Goal: Information Seeking & Learning: Learn about a topic

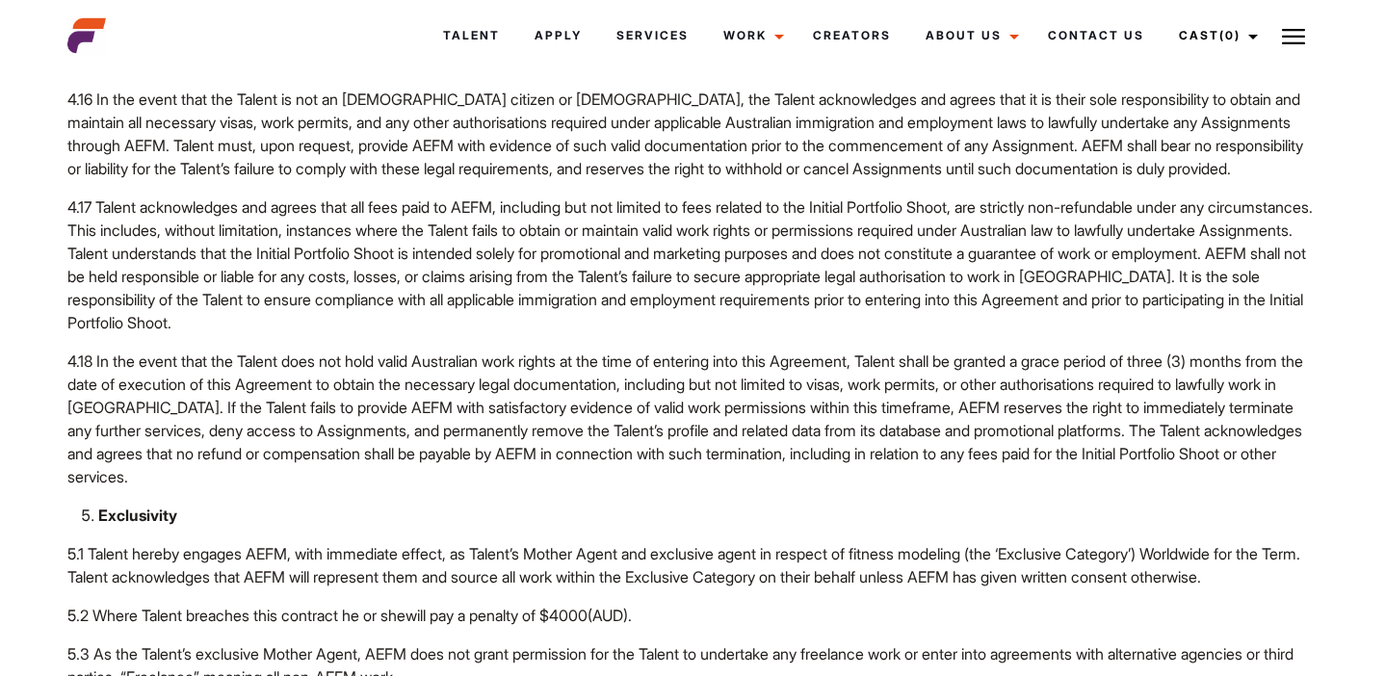
scroll to position [3355, 0]
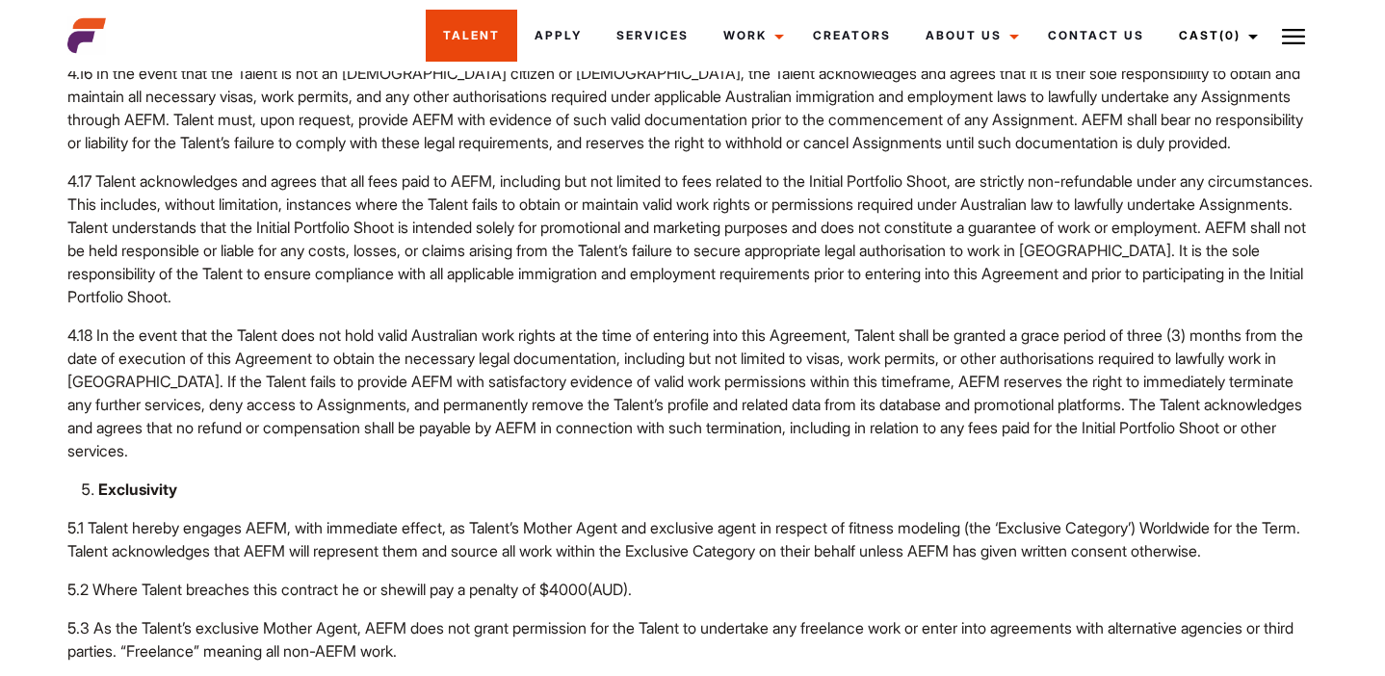
click at [501, 49] on link "Talent" at bounding box center [471, 36] width 91 height 52
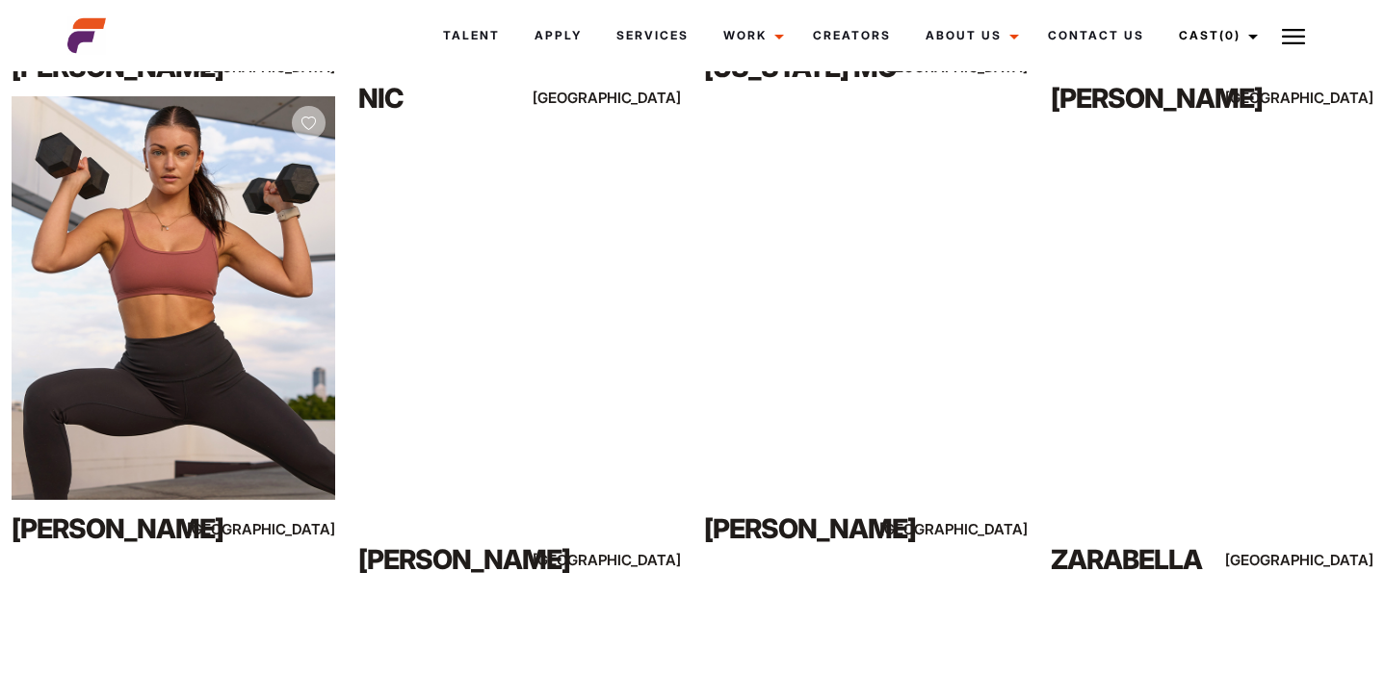
scroll to position [1257, 0]
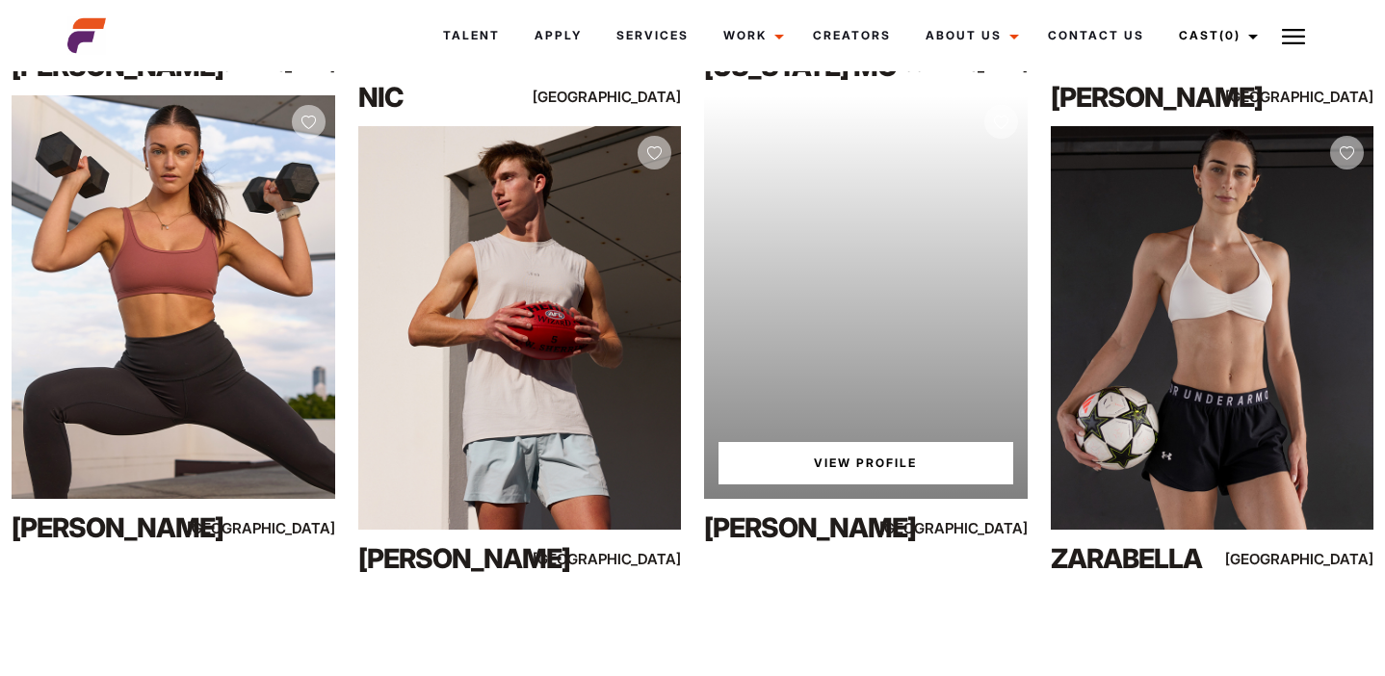
click at [843, 467] on link "View Profile" at bounding box center [865, 463] width 295 height 42
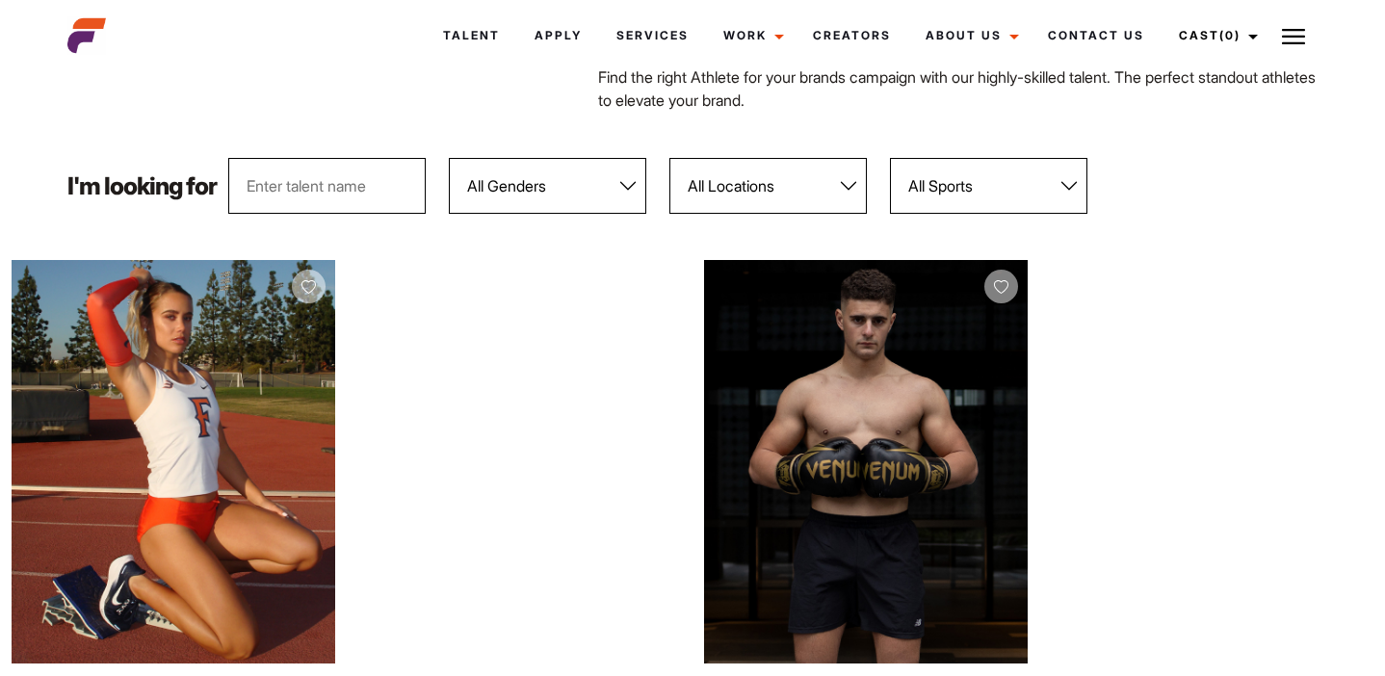
scroll to position [0, 0]
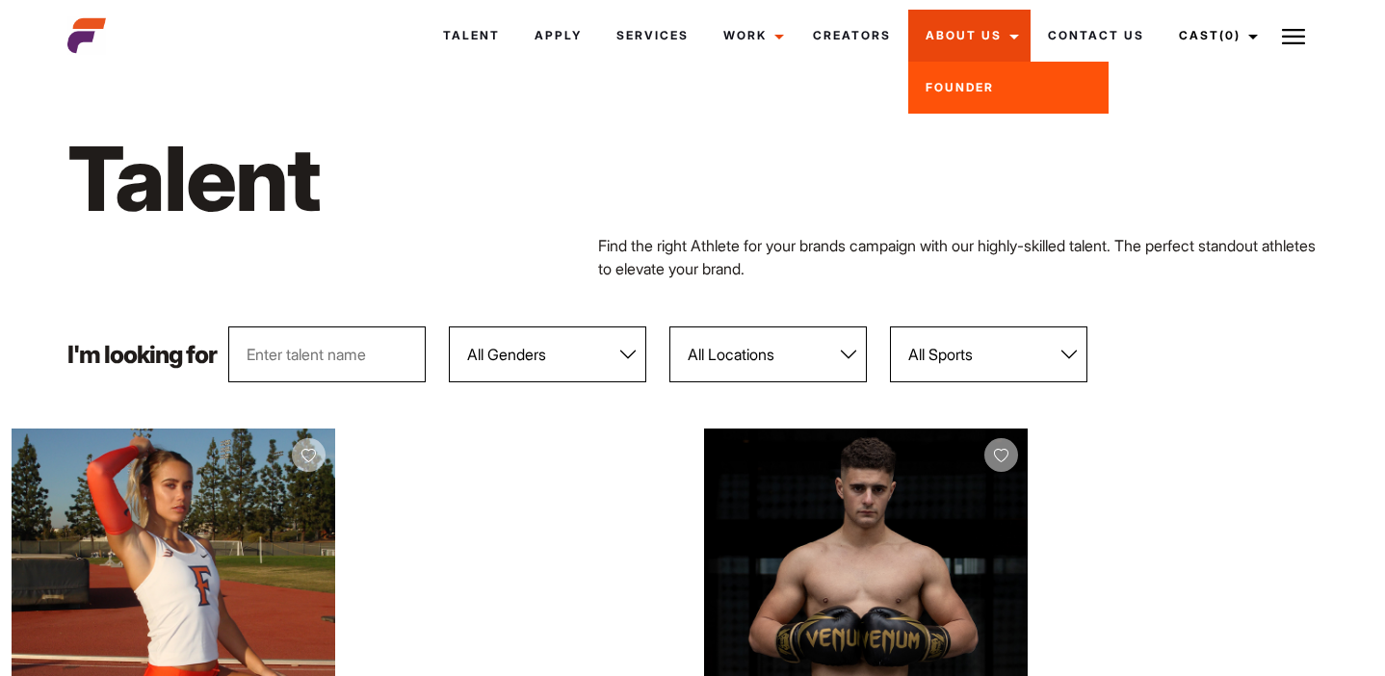
click at [971, 48] on link "About Us" at bounding box center [969, 36] width 122 height 52
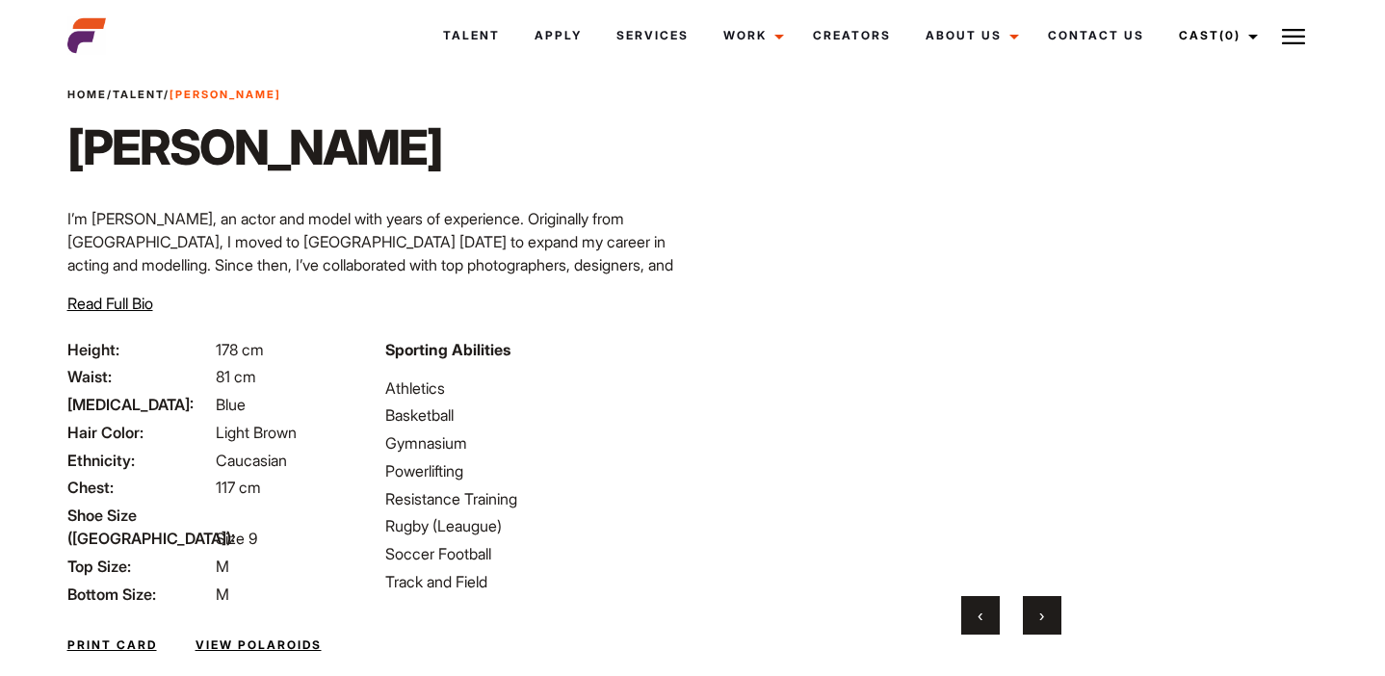
scroll to position [60, 0]
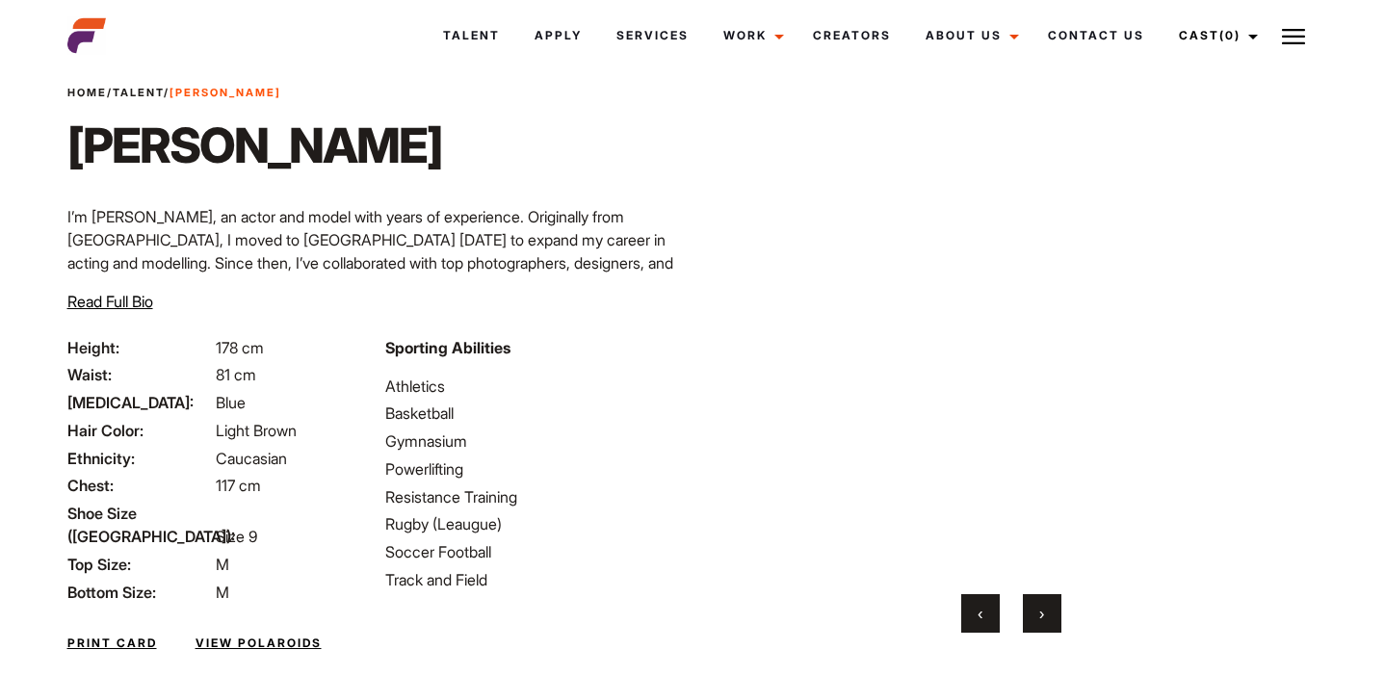
click at [140, 304] on span "Read Full Bio" at bounding box center [110, 301] width 86 height 19
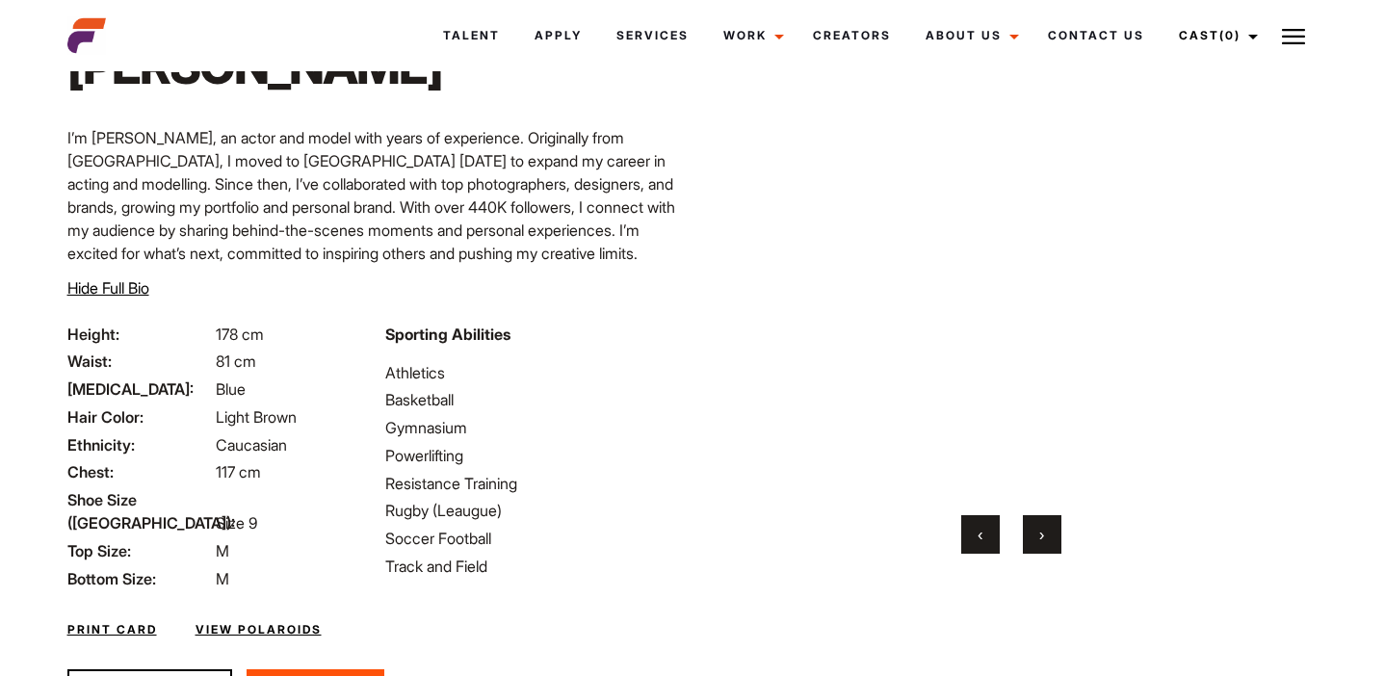
scroll to position [132, 0]
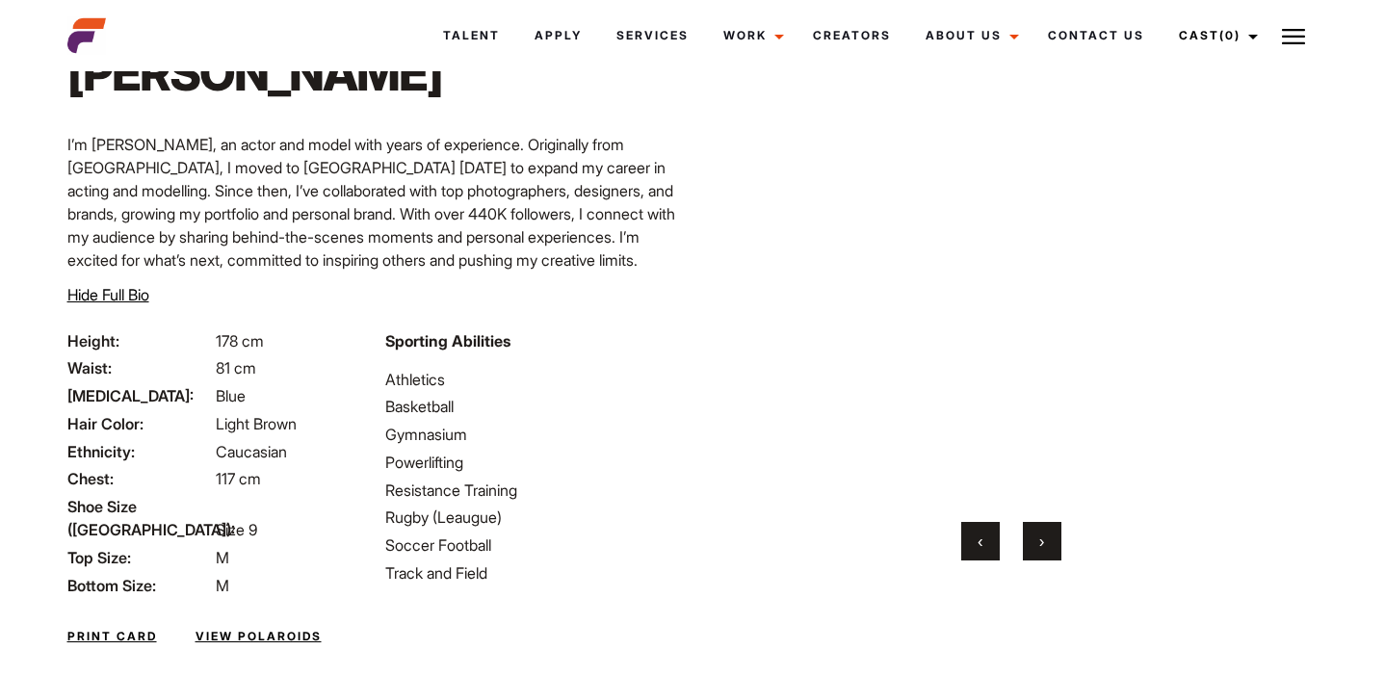
click at [1033, 539] on button "›" at bounding box center [1042, 541] width 39 height 39
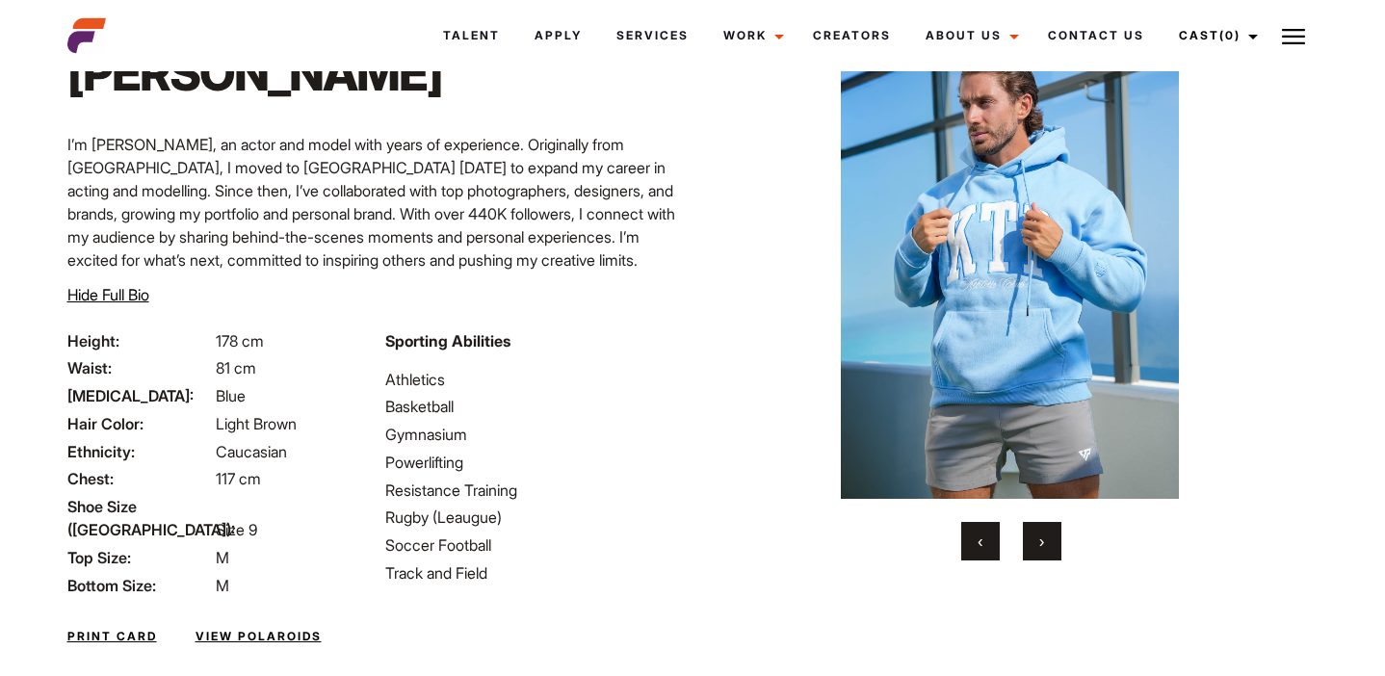
scroll to position [91, 0]
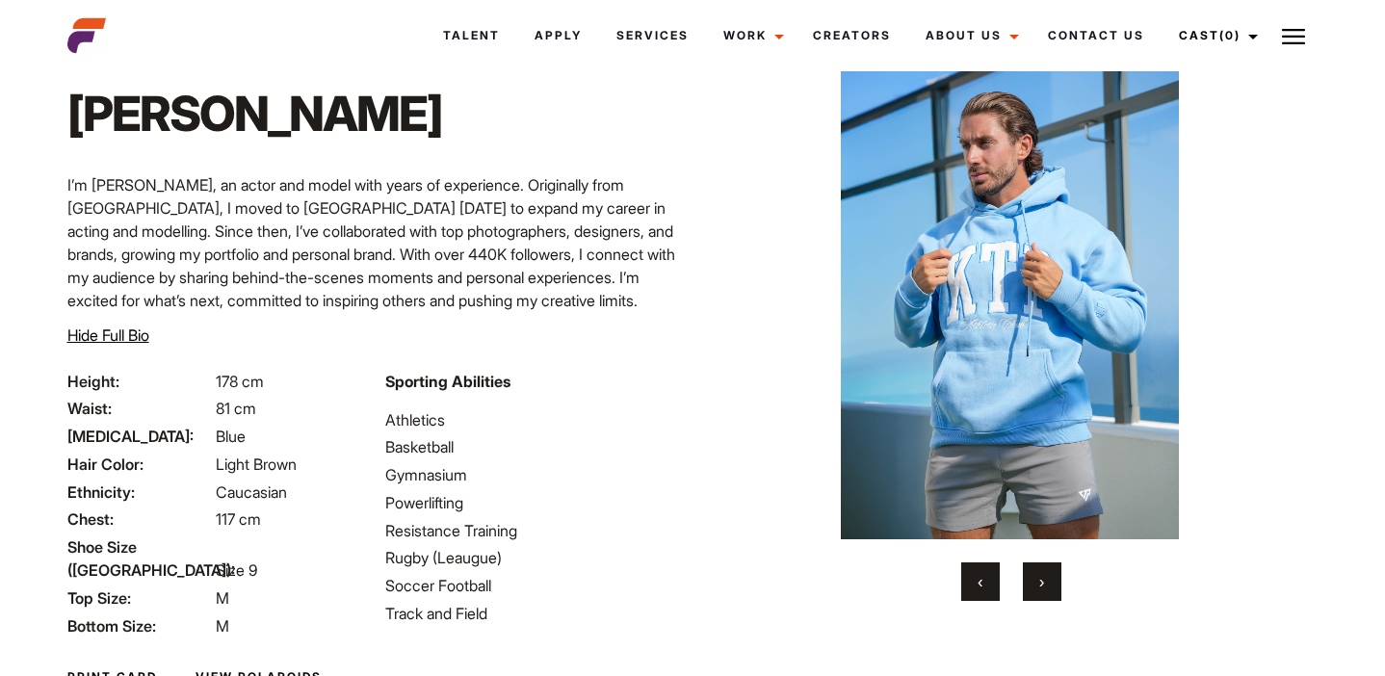
click at [1045, 574] on button "›" at bounding box center [1042, 581] width 39 height 39
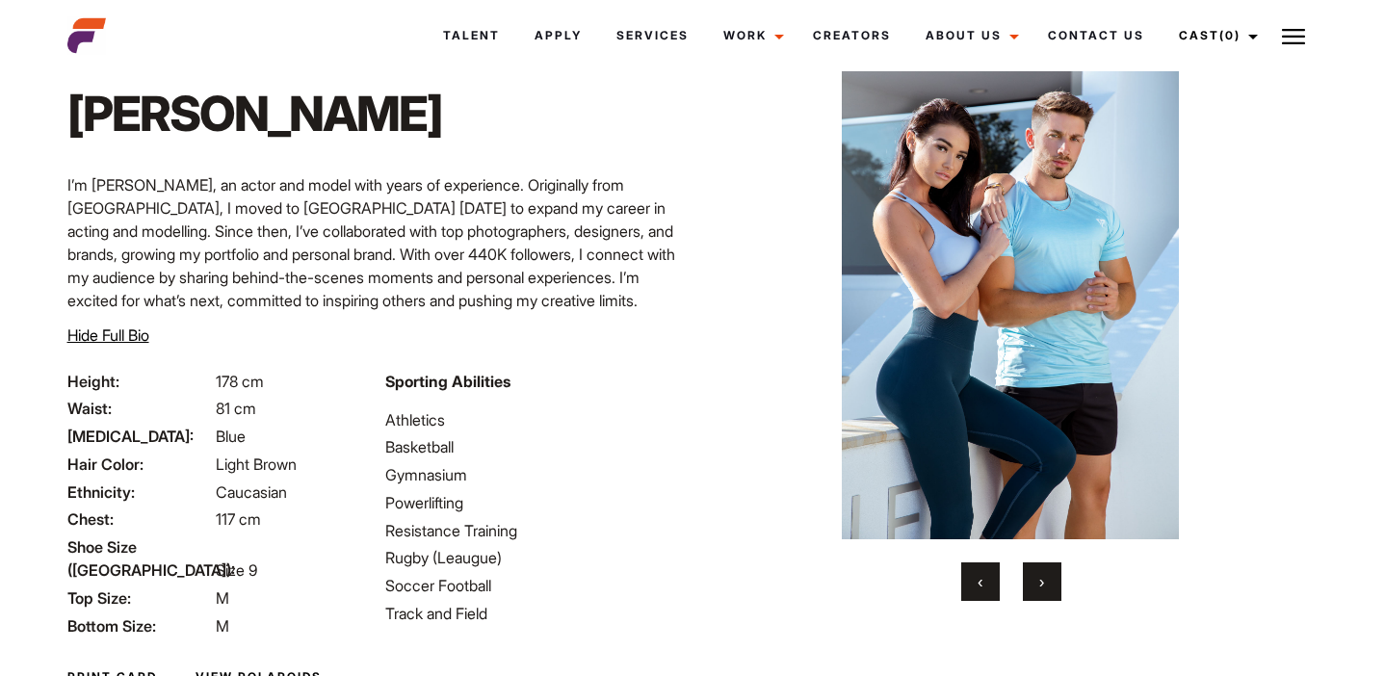
click at [1044, 574] on button "›" at bounding box center [1042, 581] width 39 height 39
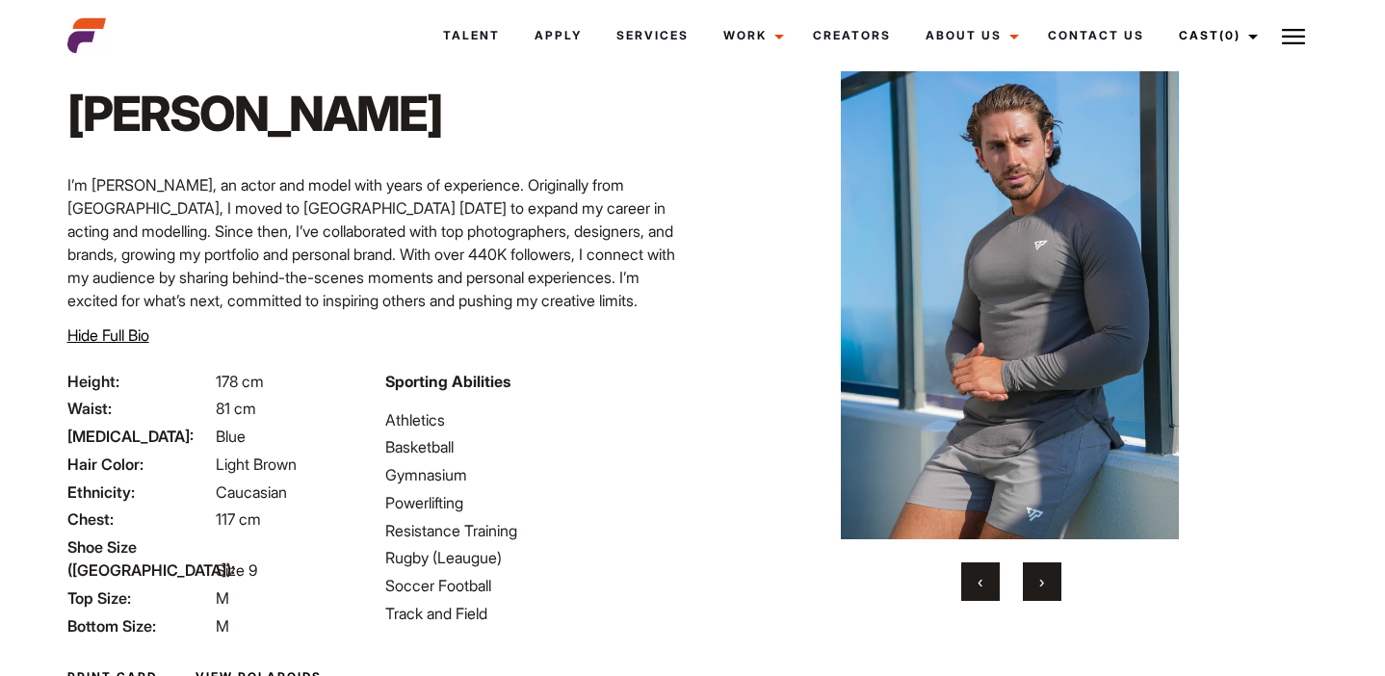
click at [1044, 574] on button "›" at bounding box center [1042, 581] width 39 height 39
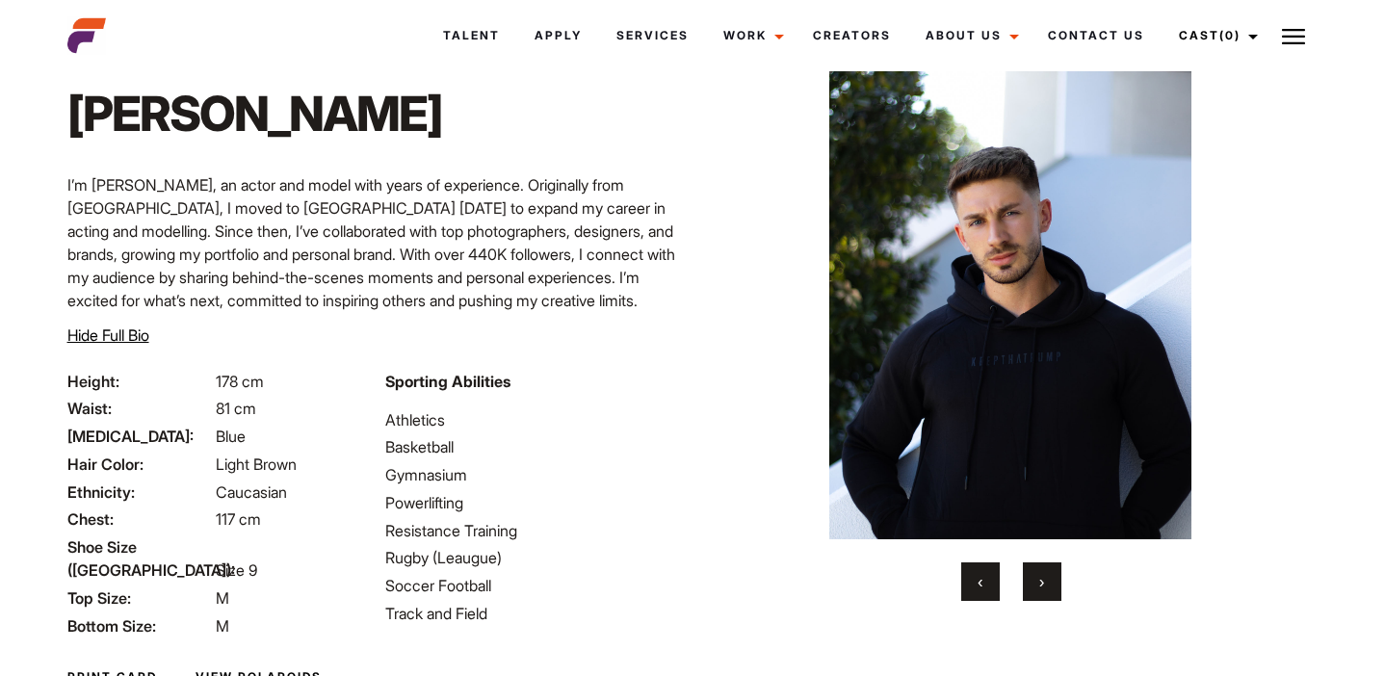
click at [1044, 574] on button "›" at bounding box center [1042, 581] width 39 height 39
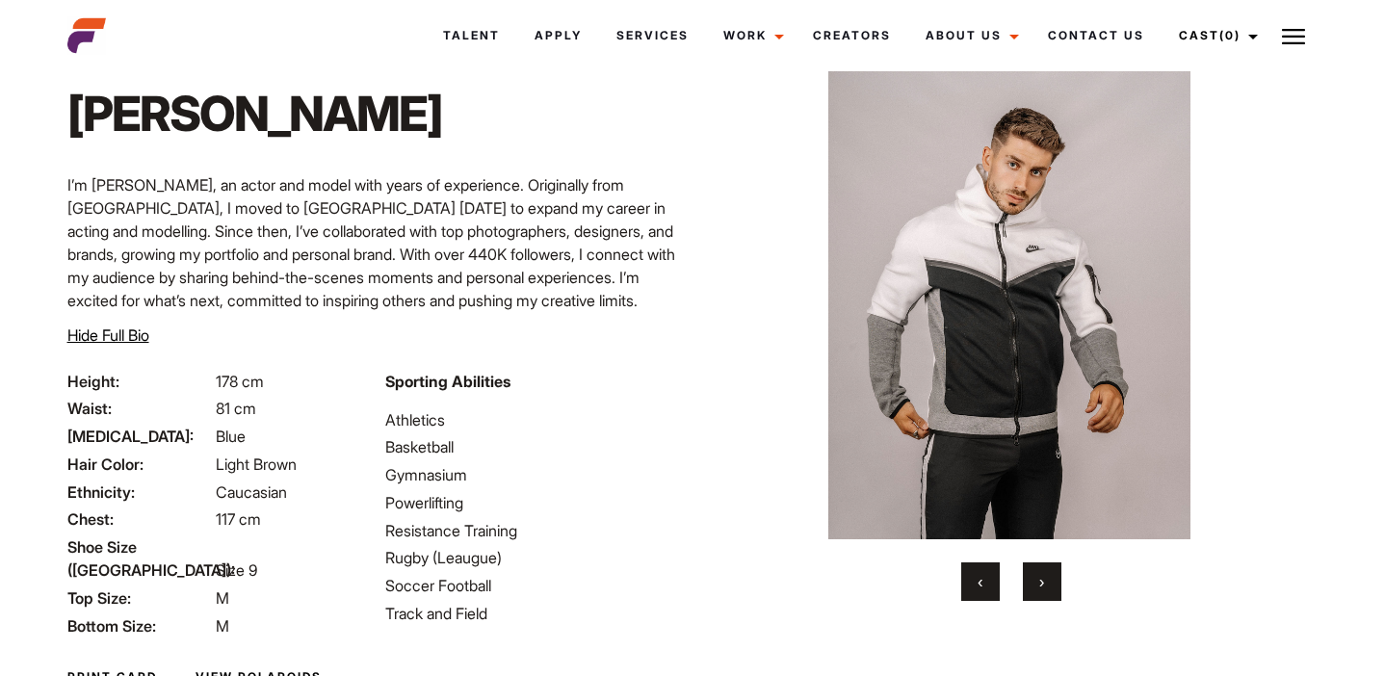
click at [1044, 574] on button "›" at bounding box center [1042, 581] width 39 height 39
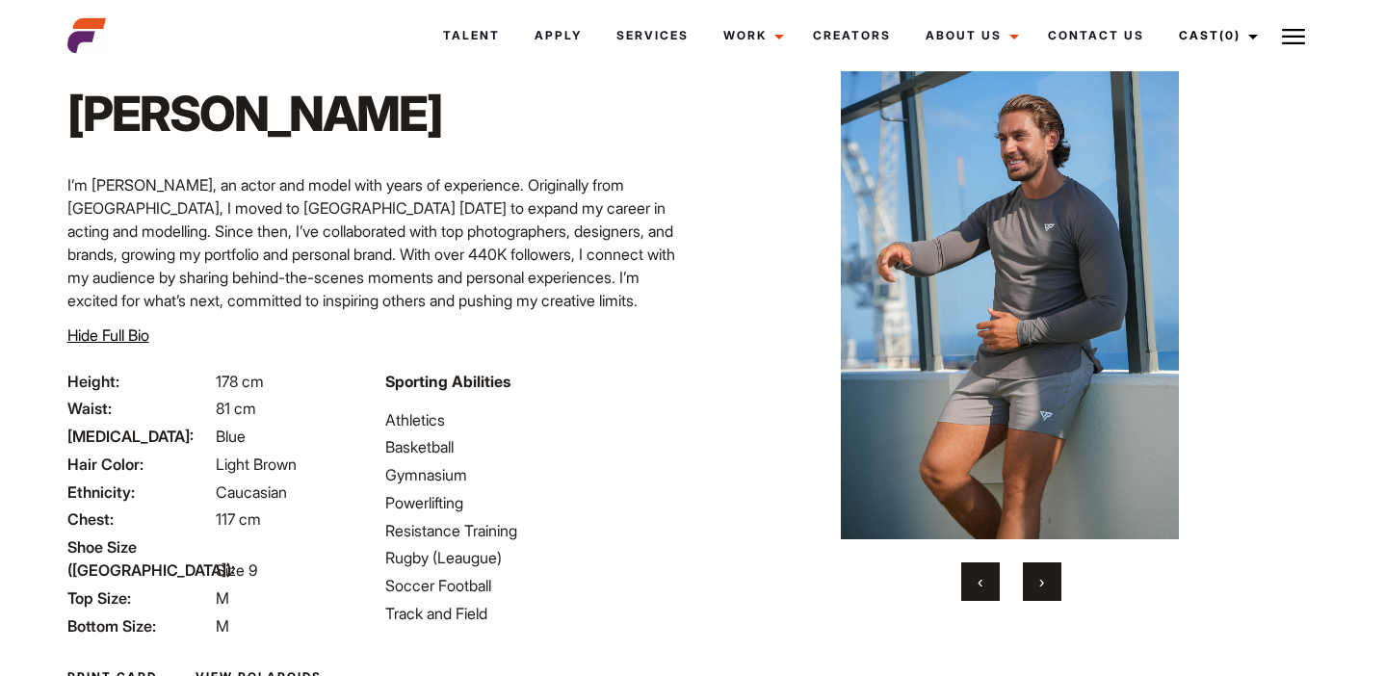
click at [1044, 574] on button "›" at bounding box center [1042, 581] width 39 height 39
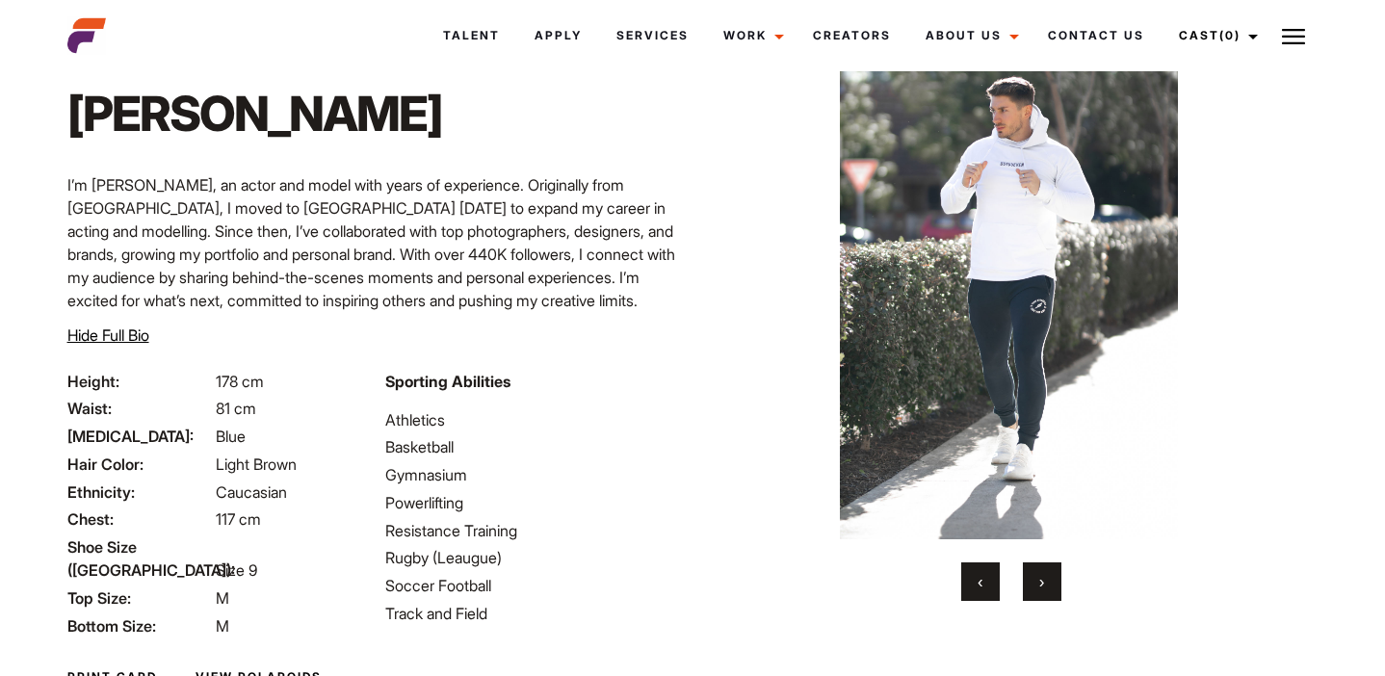
click at [1044, 574] on button "›" at bounding box center [1042, 581] width 39 height 39
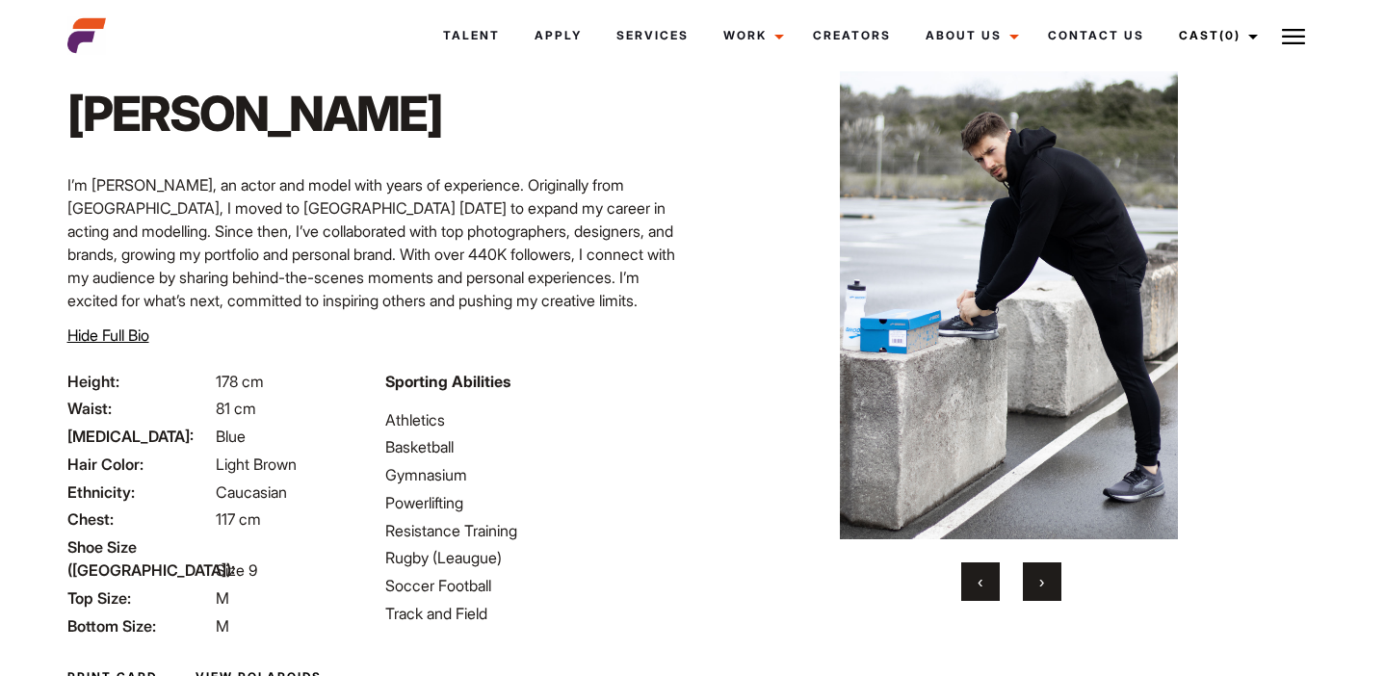
click at [1044, 574] on button "›" at bounding box center [1042, 581] width 39 height 39
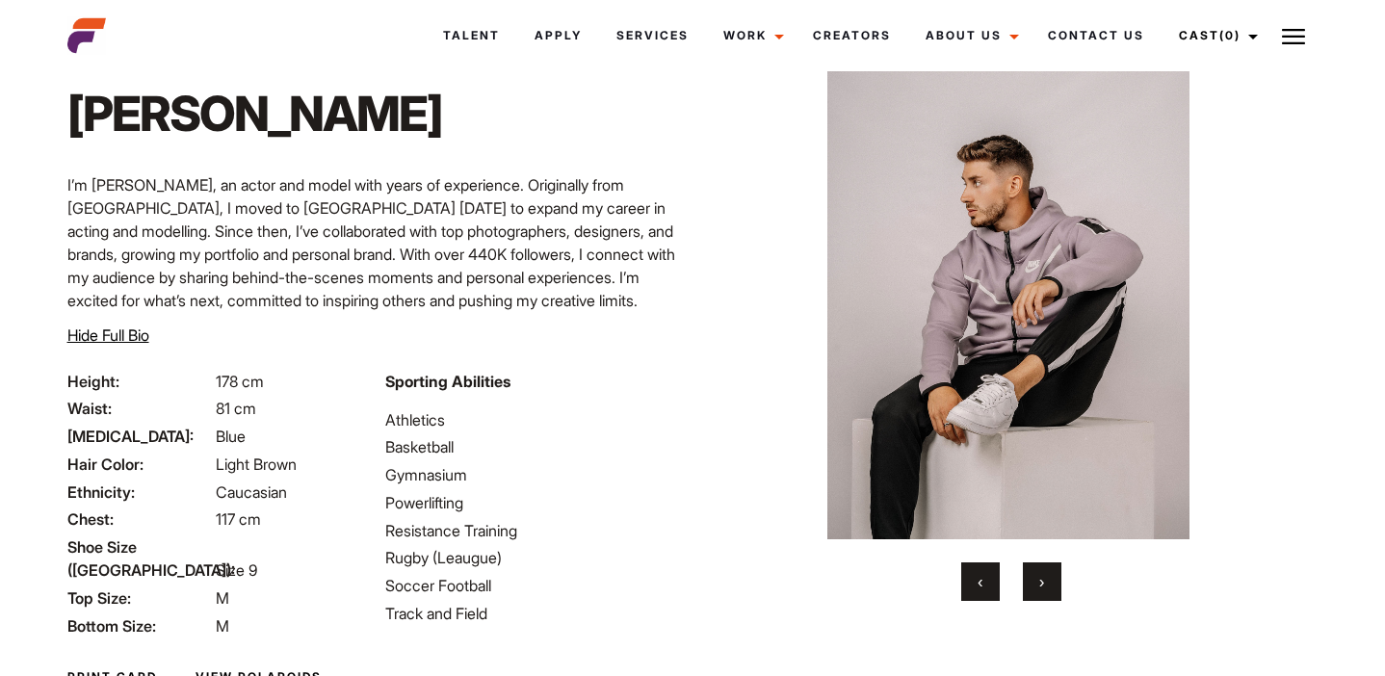
click at [1044, 574] on button "›" at bounding box center [1042, 581] width 39 height 39
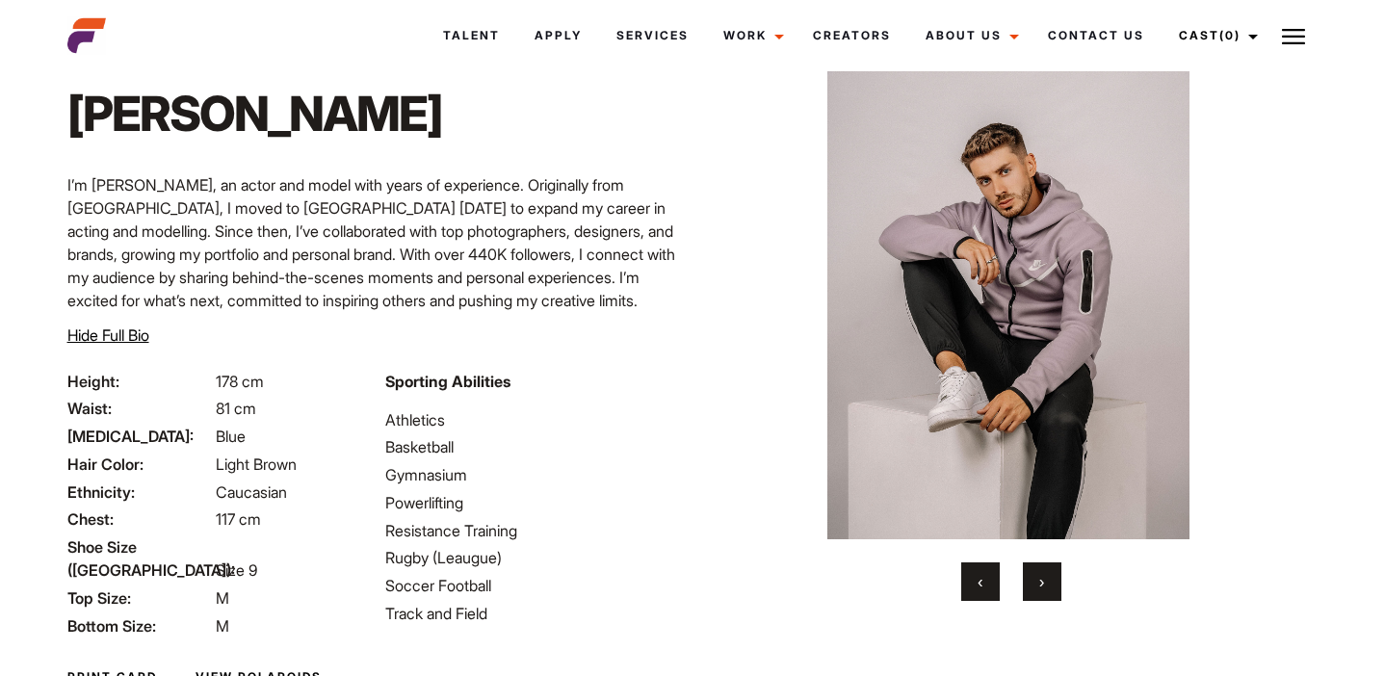
click at [1044, 572] on span "›" at bounding box center [1041, 581] width 5 height 19
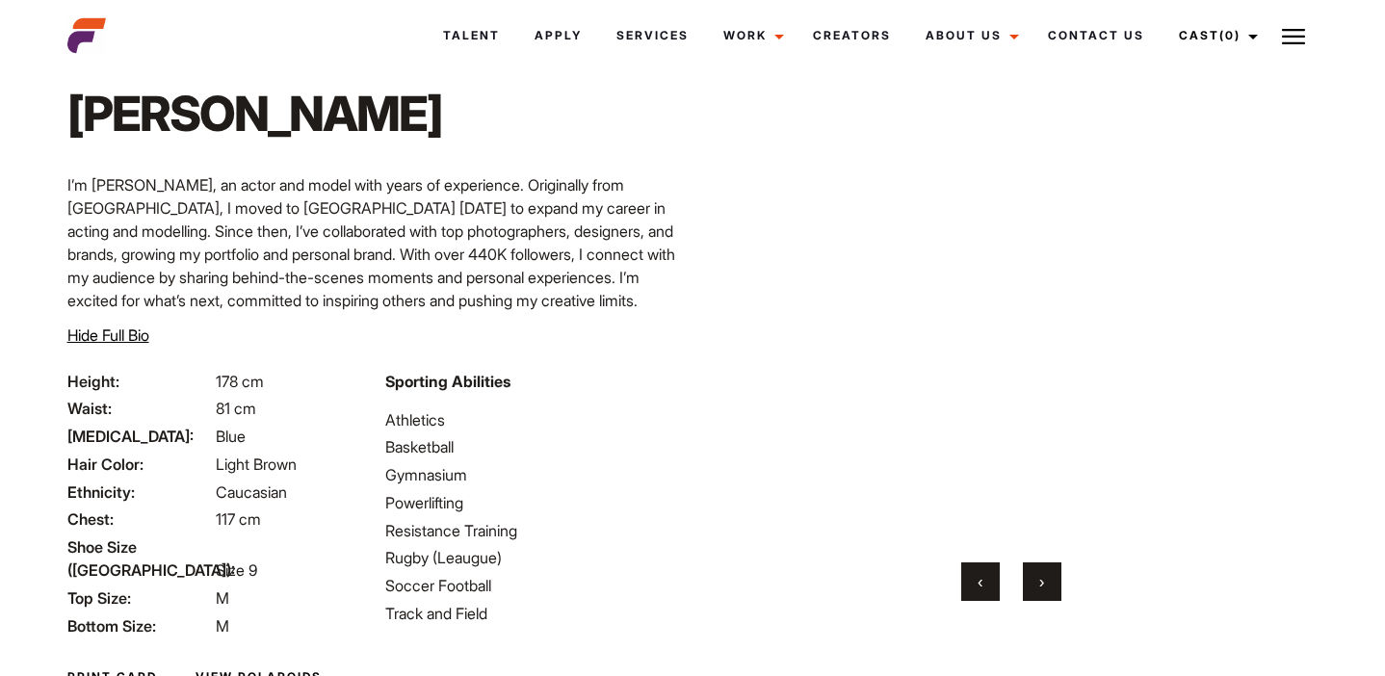
click at [1044, 572] on span "›" at bounding box center [1041, 581] width 5 height 19
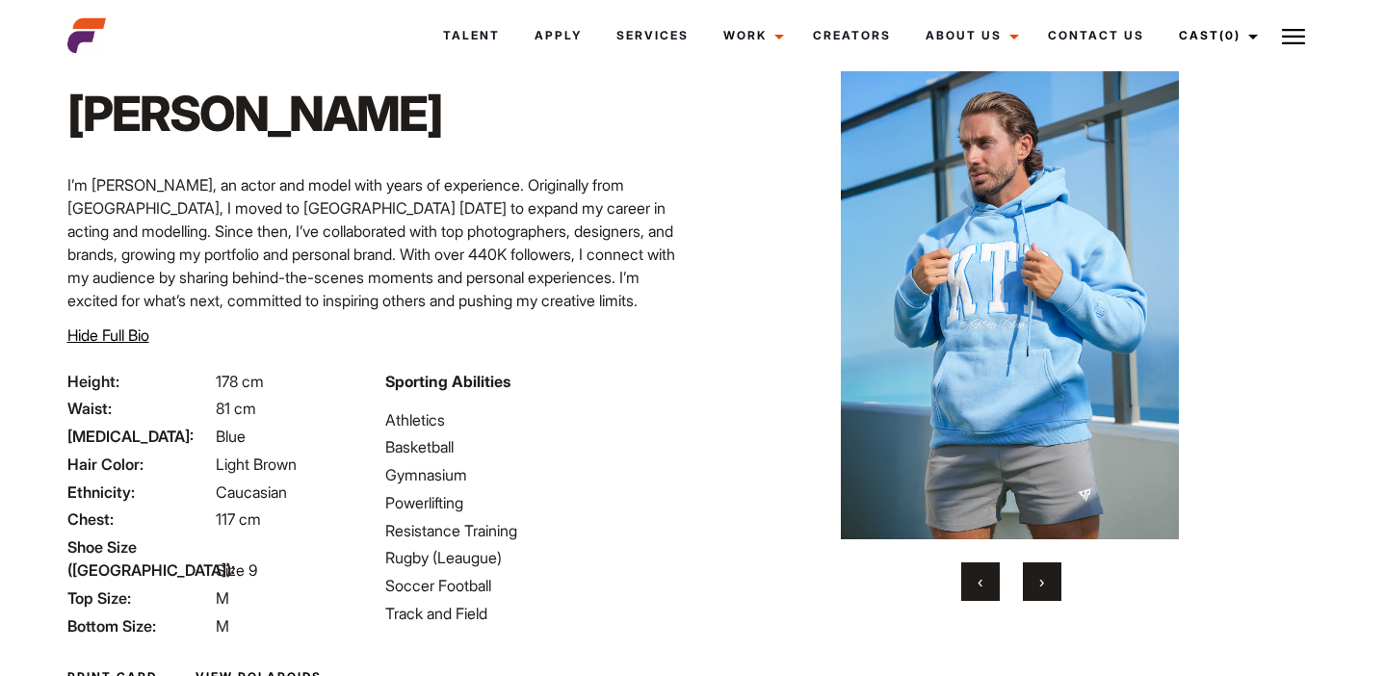
click at [1044, 572] on span "›" at bounding box center [1041, 581] width 5 height 19
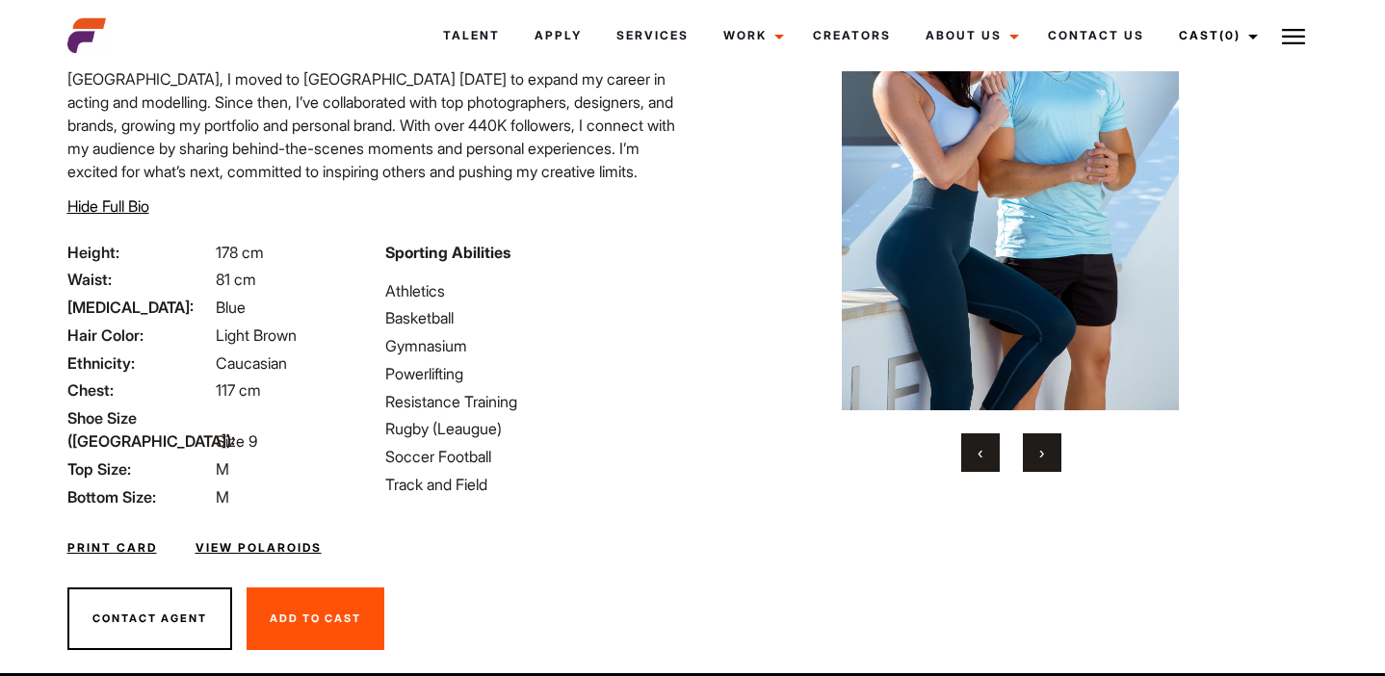
scroll to position [244, 0]
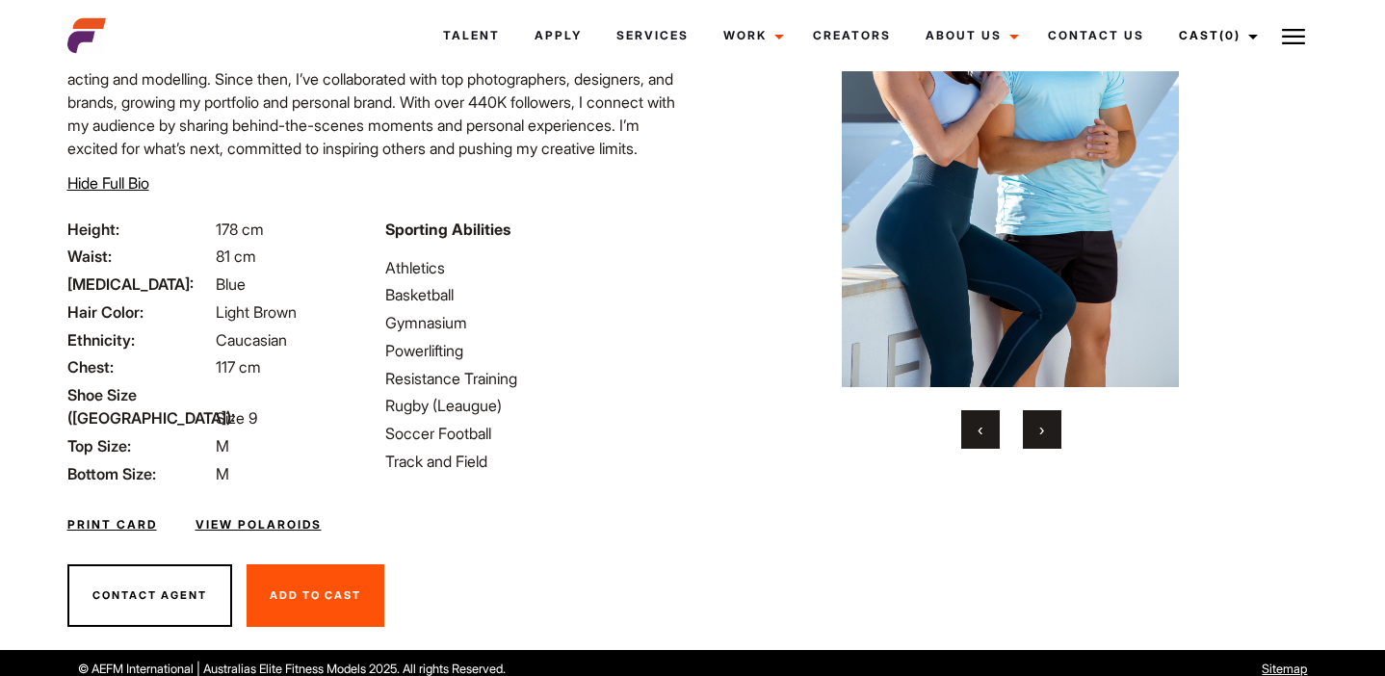
click at [219, 516] on link "View Polaroids" at bounding box center [258, 524] width 126 height 17
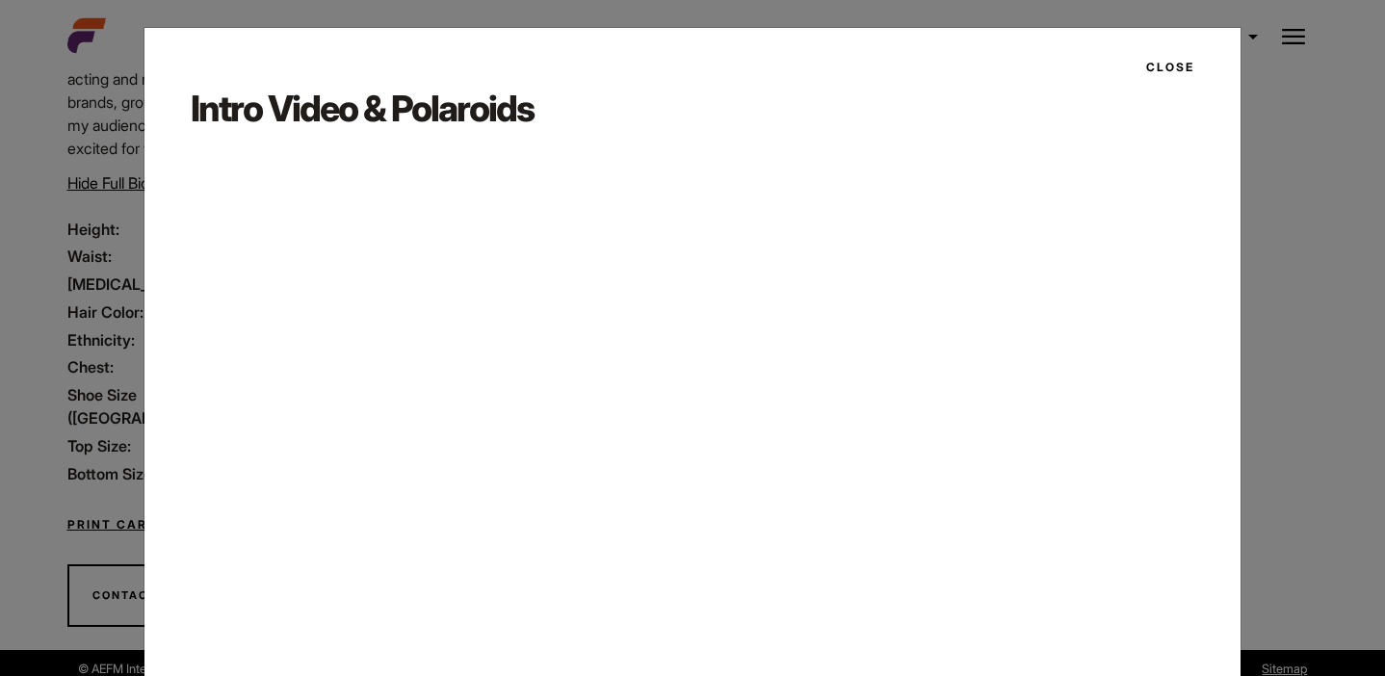
scroll to position [125, 0]
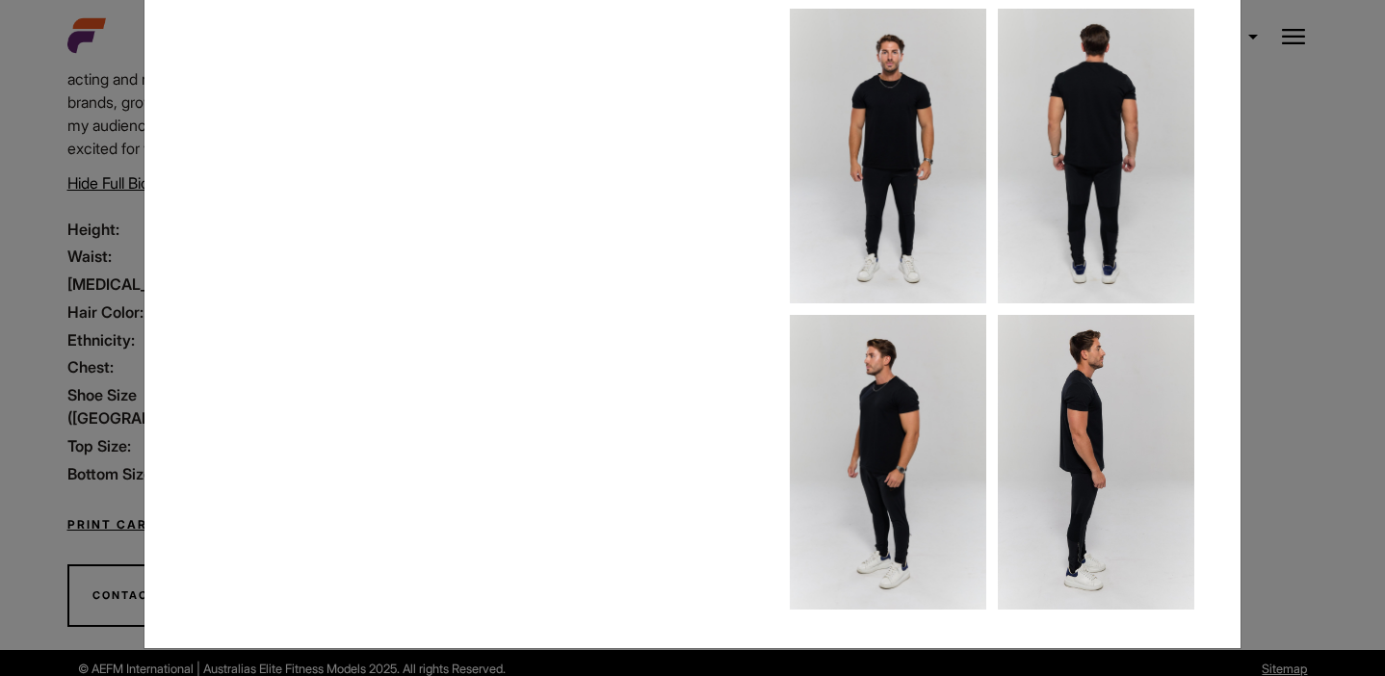
click at [40, 311] on div "Close Intro Video & Polaroids" at bounding box center [692, 338] width 1385 height 676
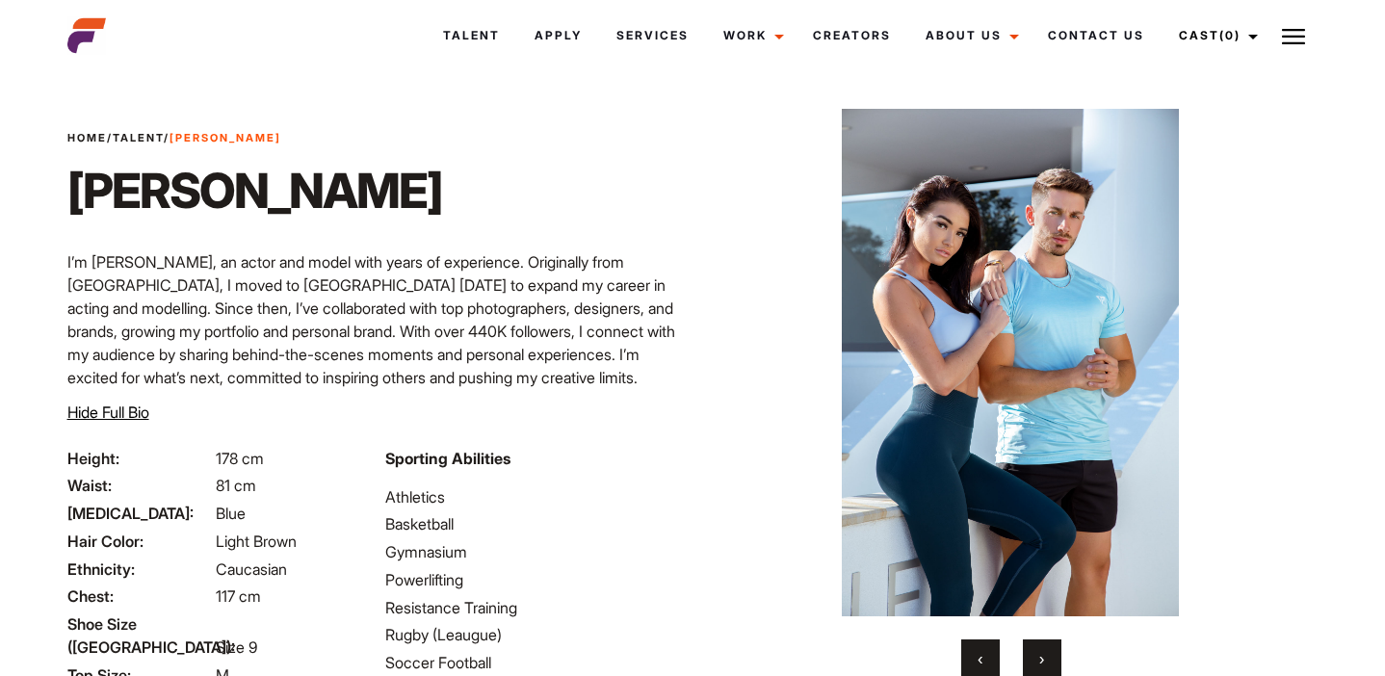
scroll to position [0, 0]
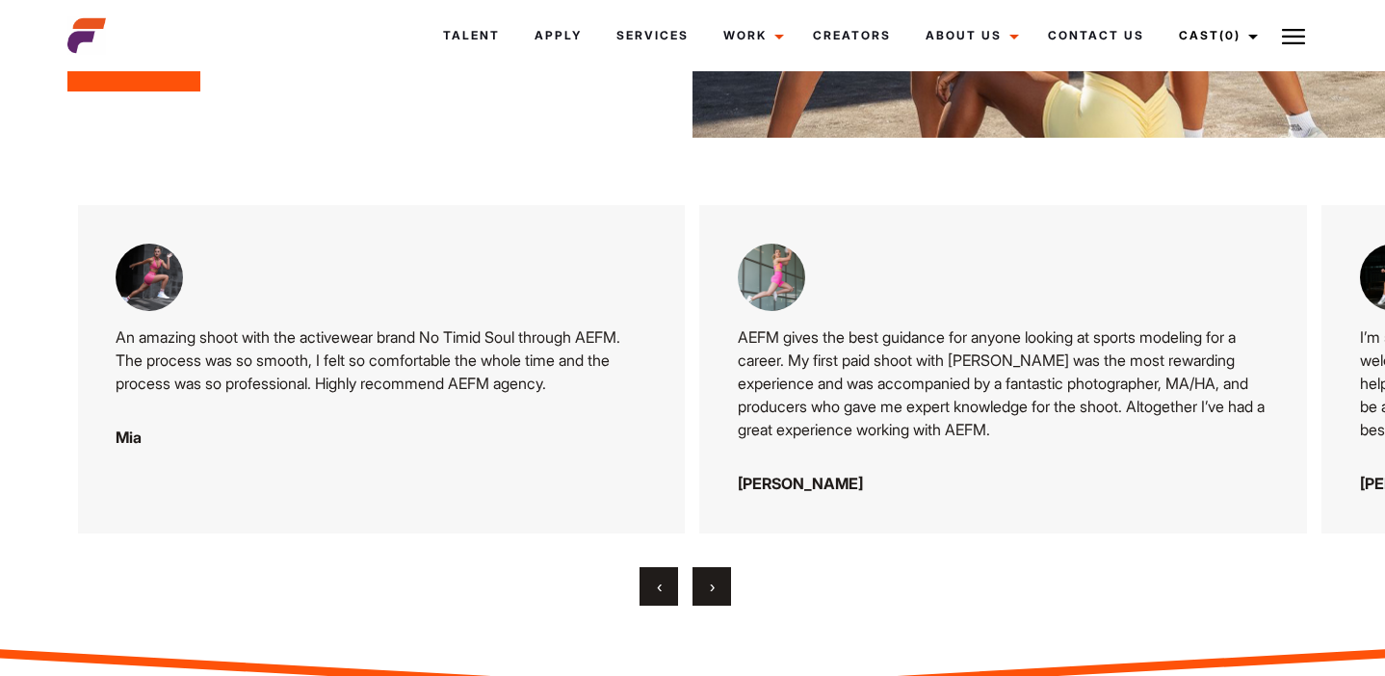
scroll to position [2949, 0]
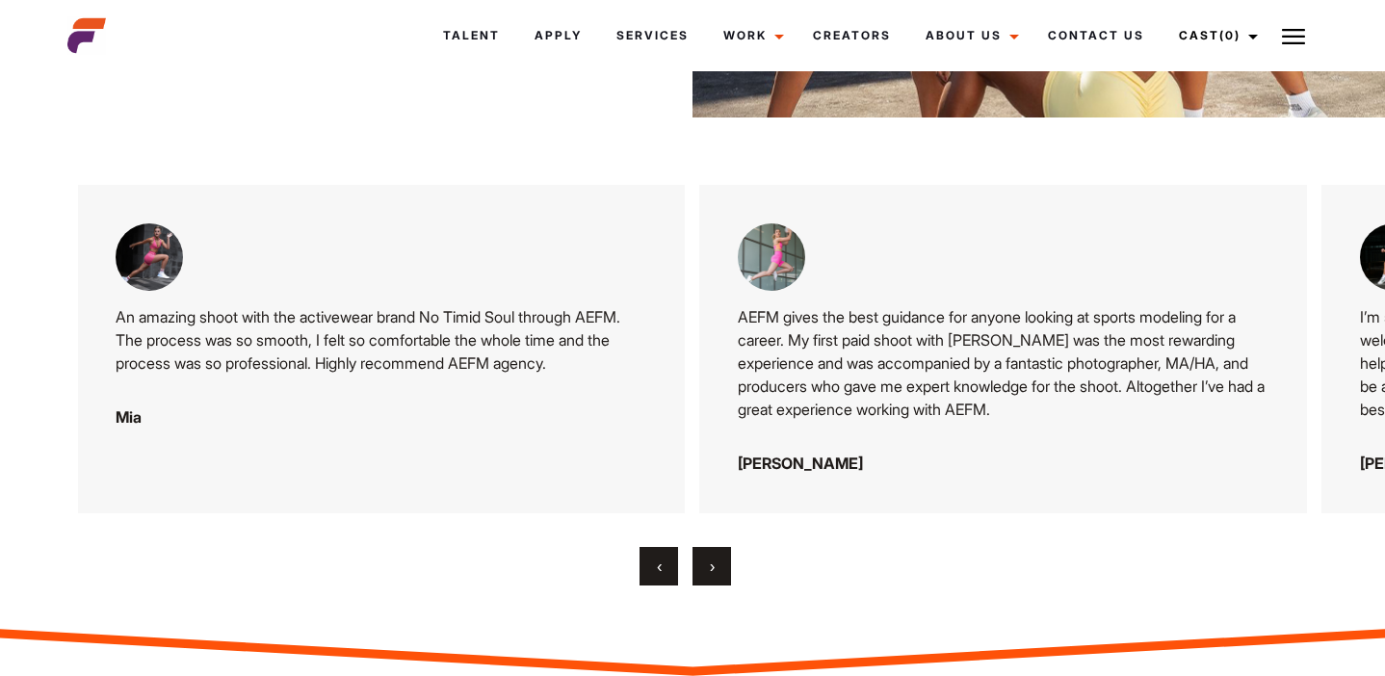
click at [706, 547] on button "›" at bounding box center [711, 566] width 39 height 39
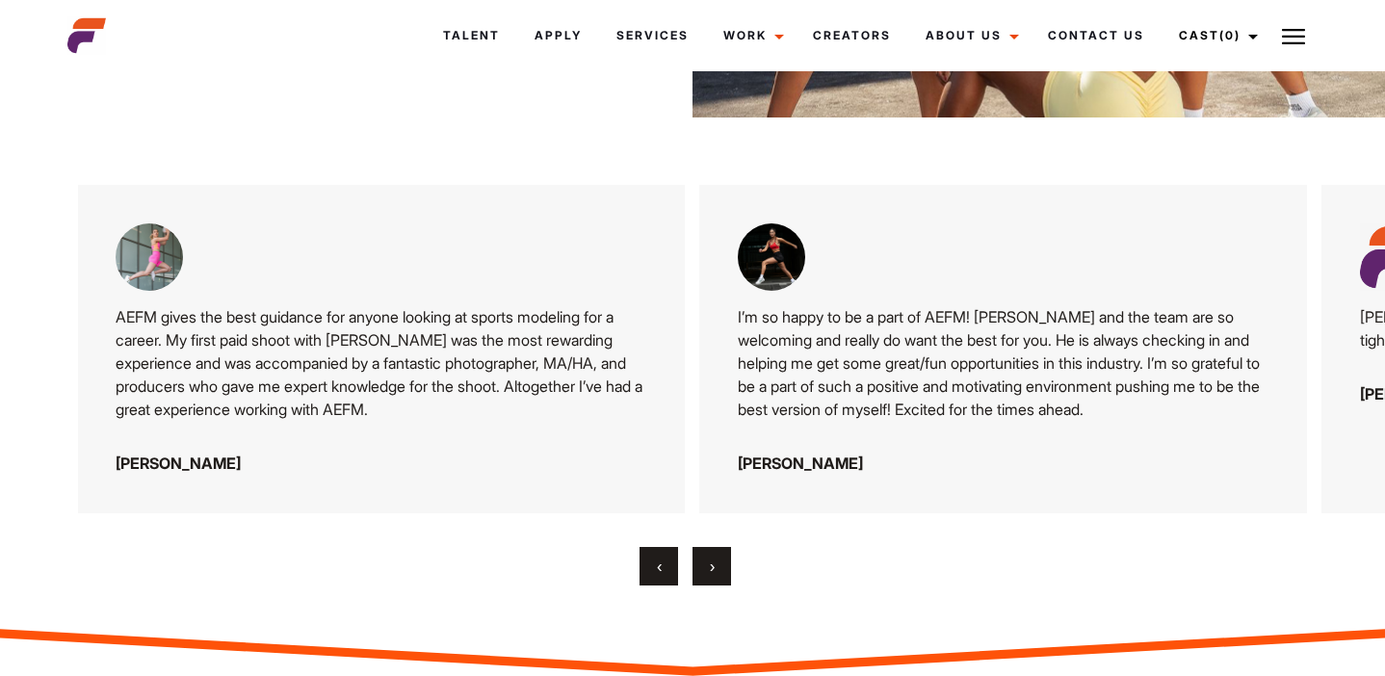
click at [705, 547] on button "›" at bounding box center [711, 566] width 39 height 39
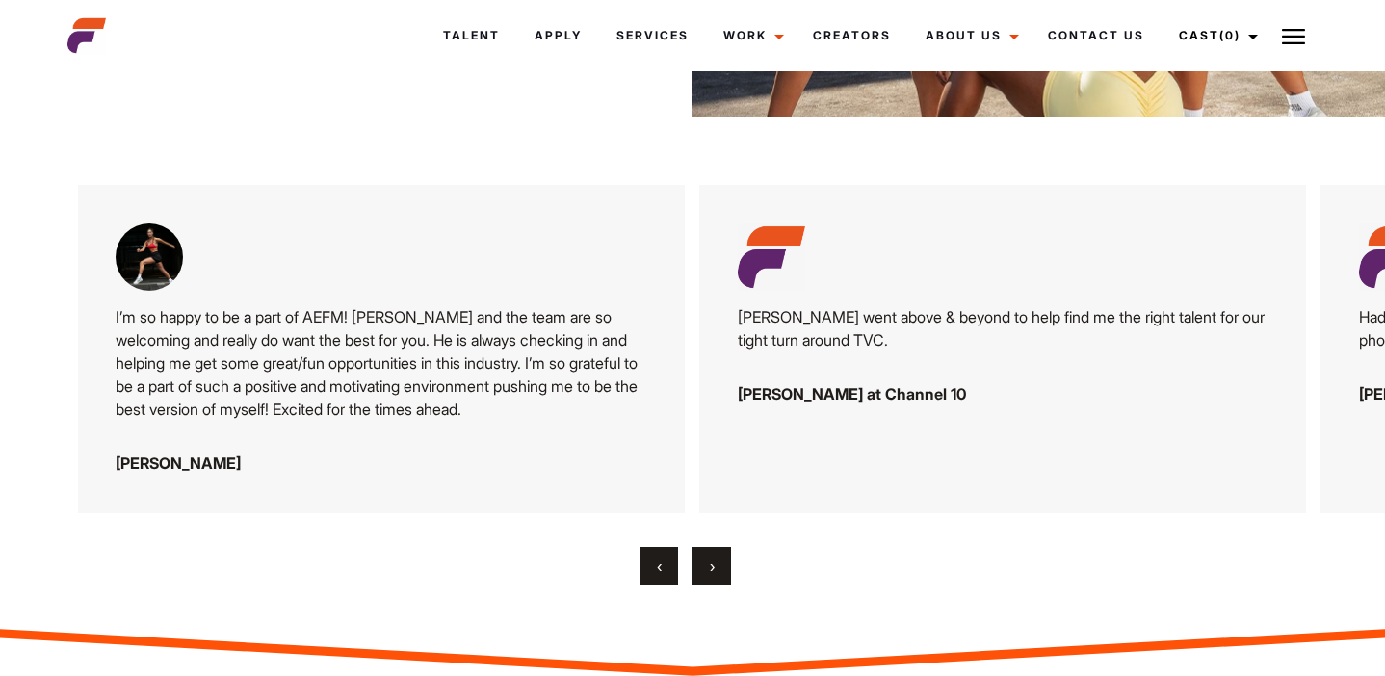
click at [705, 547] on button "›" at bounding box center [711, 566] width 39 height 39
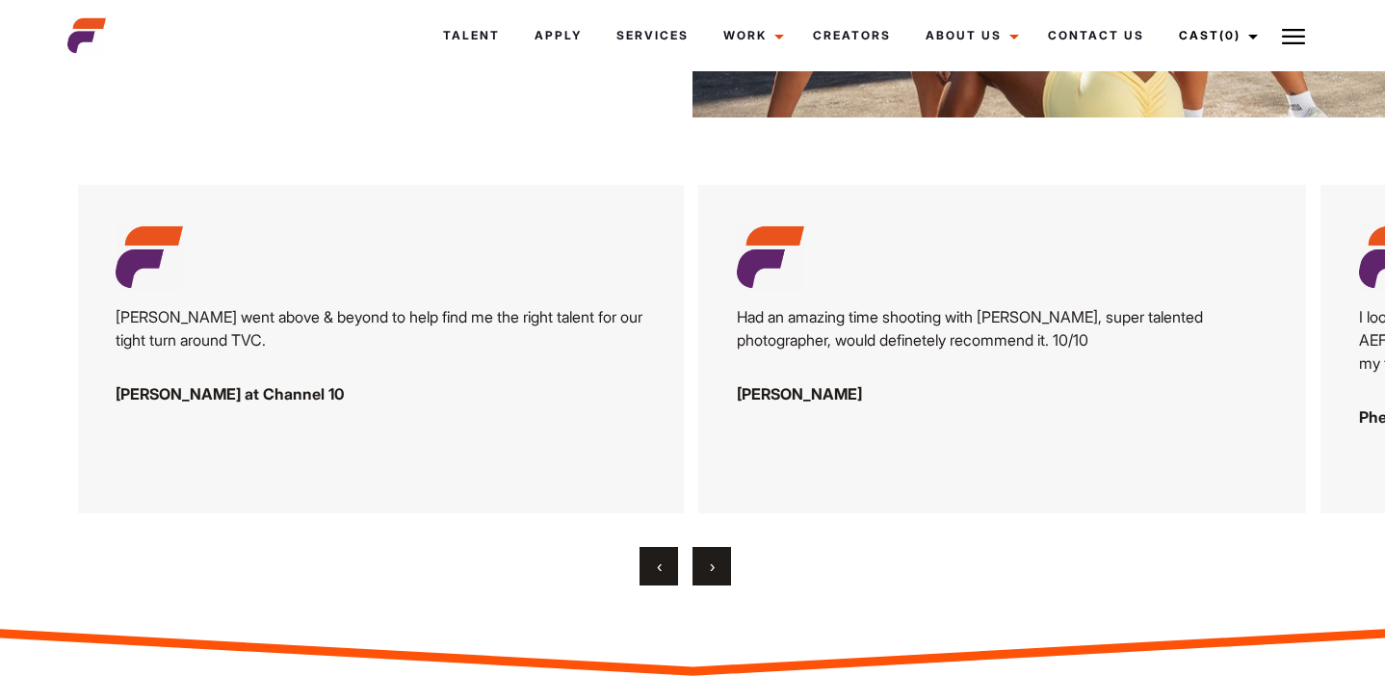
click at [705, 547] on button "›" at bounding box center [711, 566] width 39 height 39
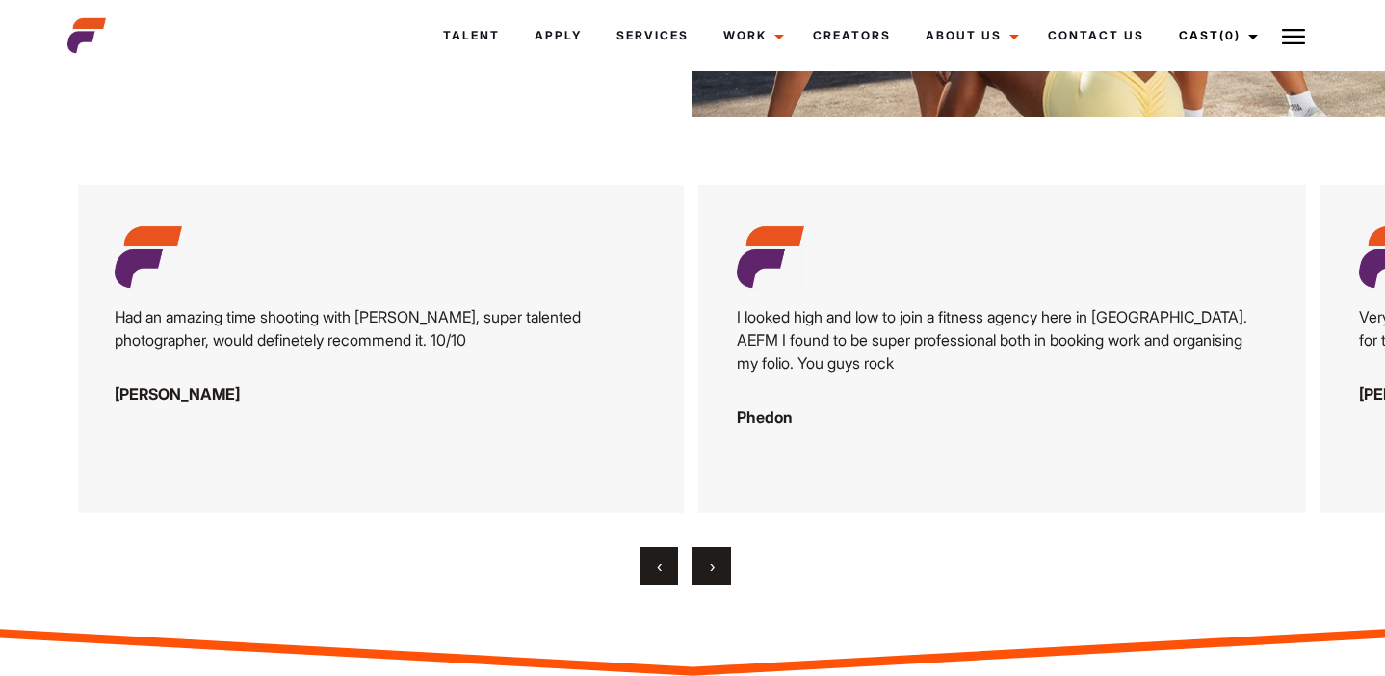
click at [705, 547] on button "›" at bounding box center [711, 566] width 39 height 39
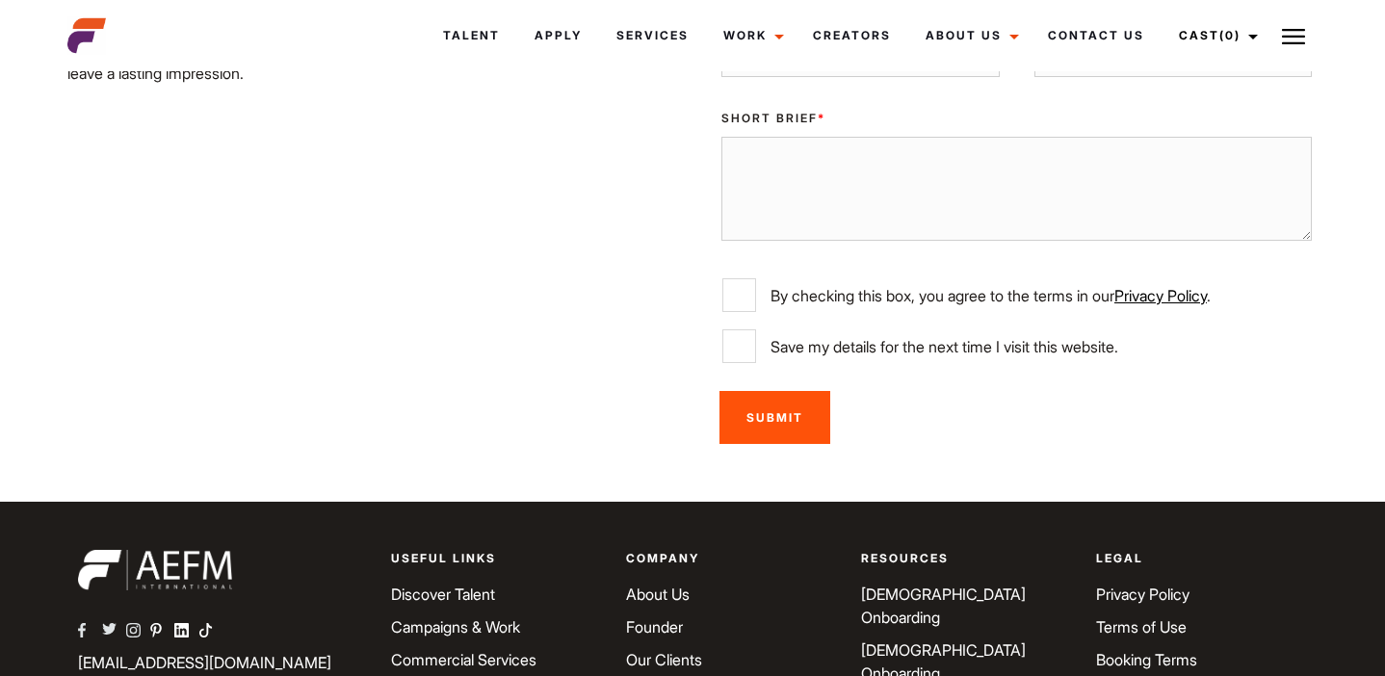
scroll to position [3824, 0]
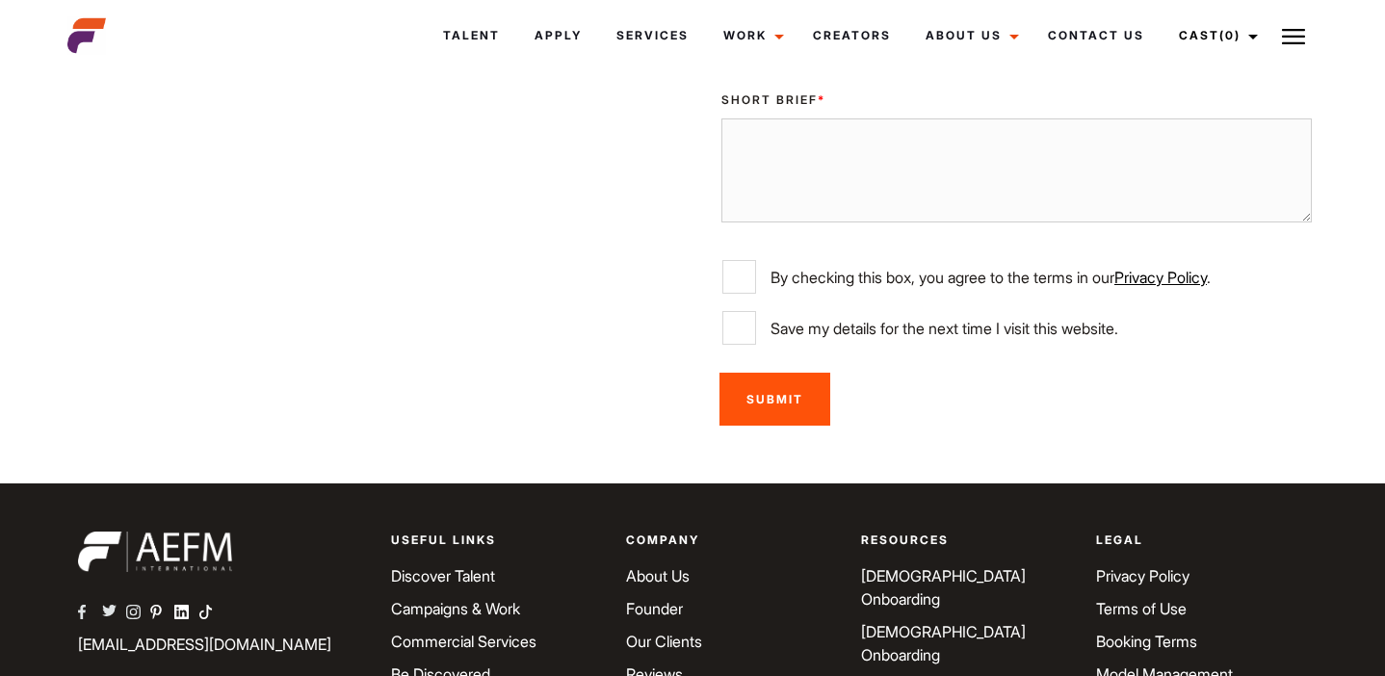
click at [1110, 664] on link "Model Management Agreement" at bounding box center [1164, 685] width 137 height 42
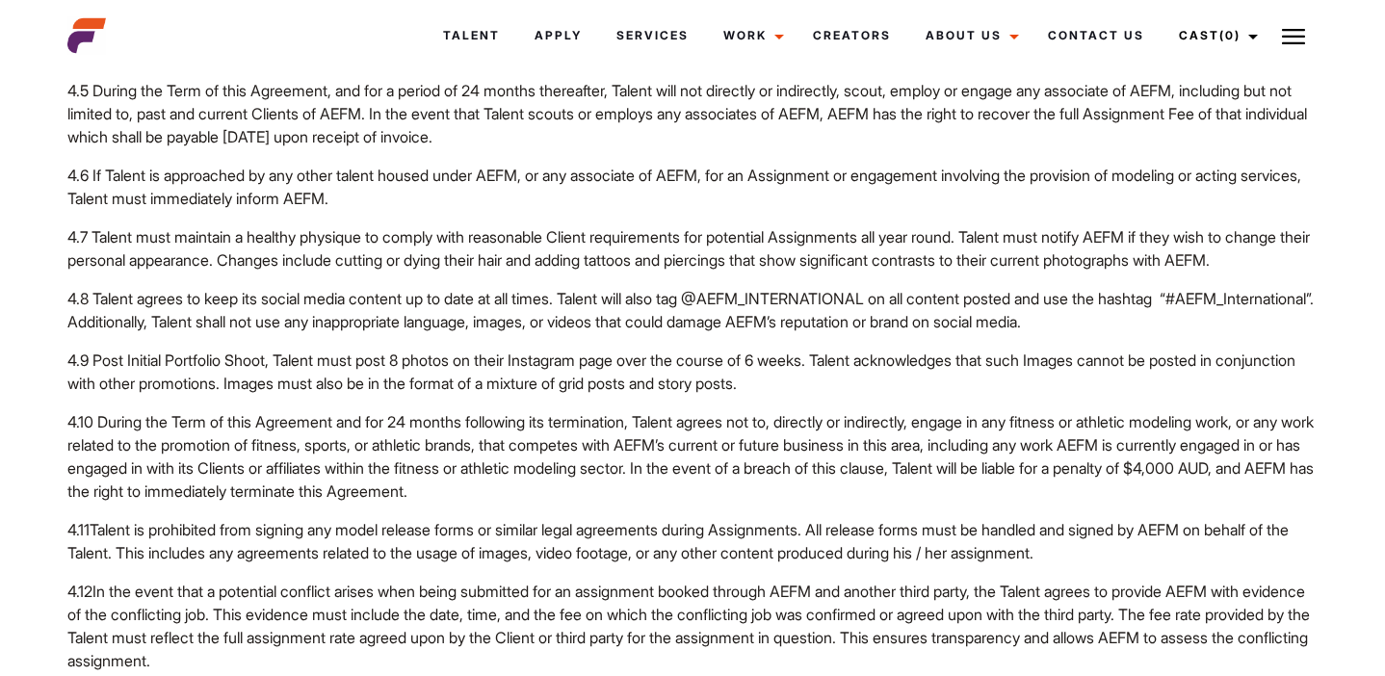
scroll to position [2502, 0]
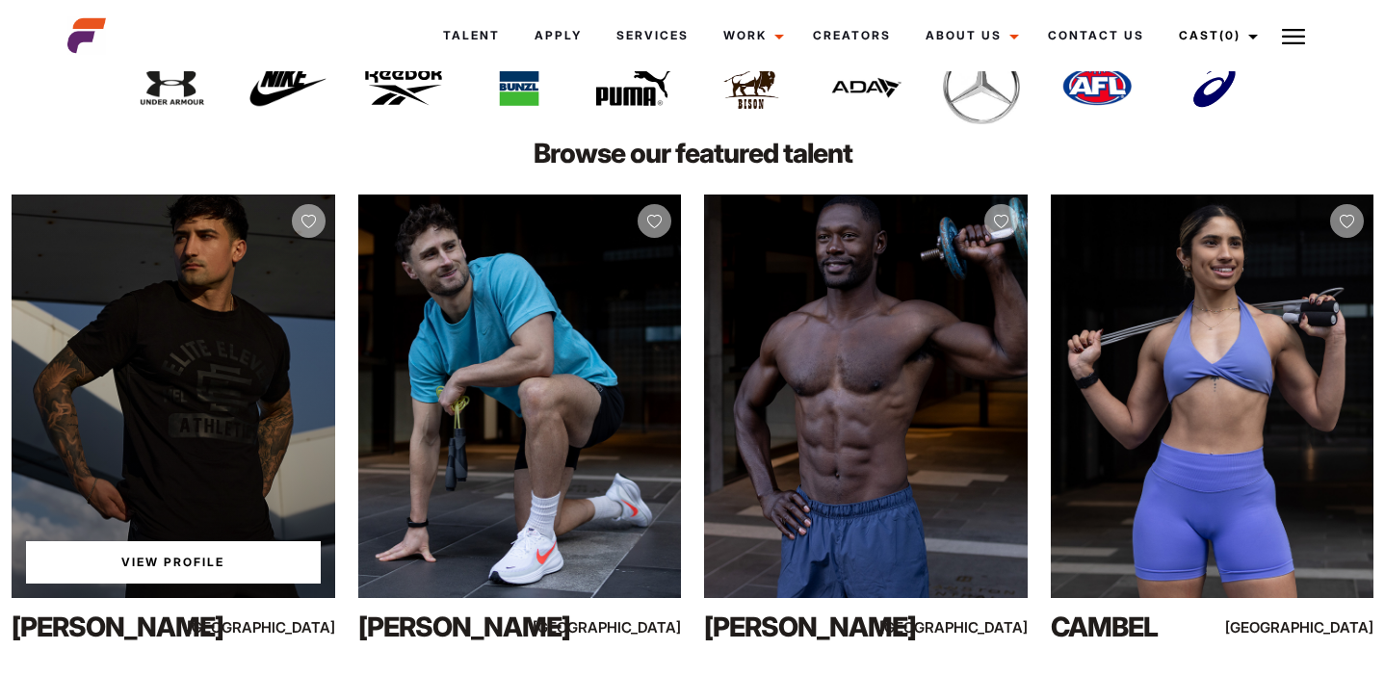
scroll to position [3971, 0]
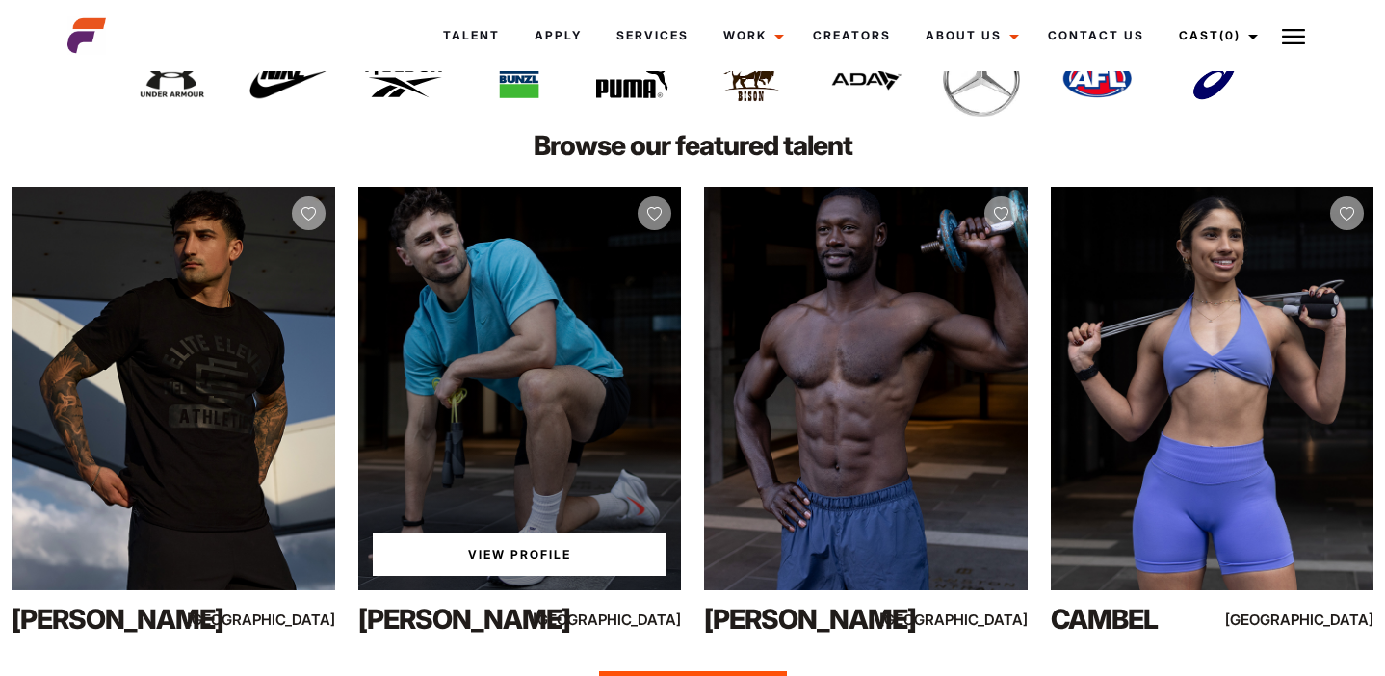
click at [468, 566] on link "View Profile" at bounding box center [520, 554] width 295 height 42
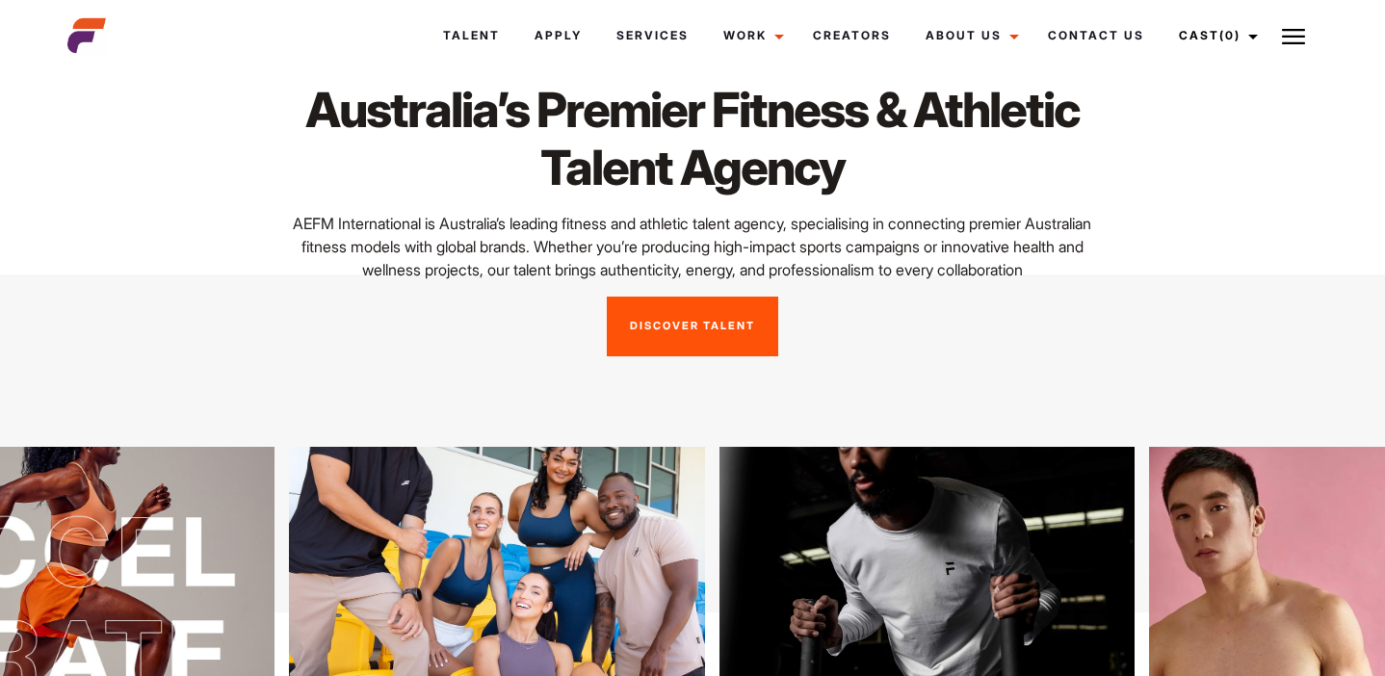
scroll to position [0, 0]
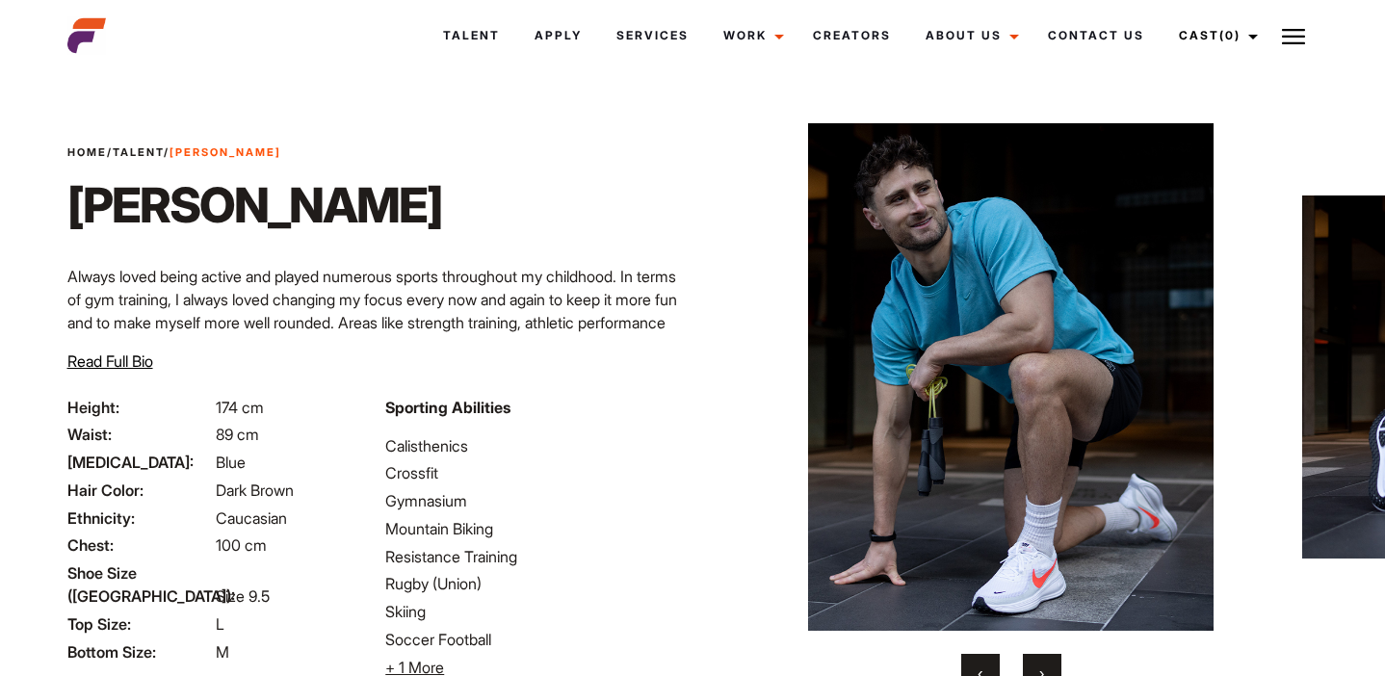
click at [97, 353] on span "Read Full Bio" at bounding box center [110, 360] width 86 height 19
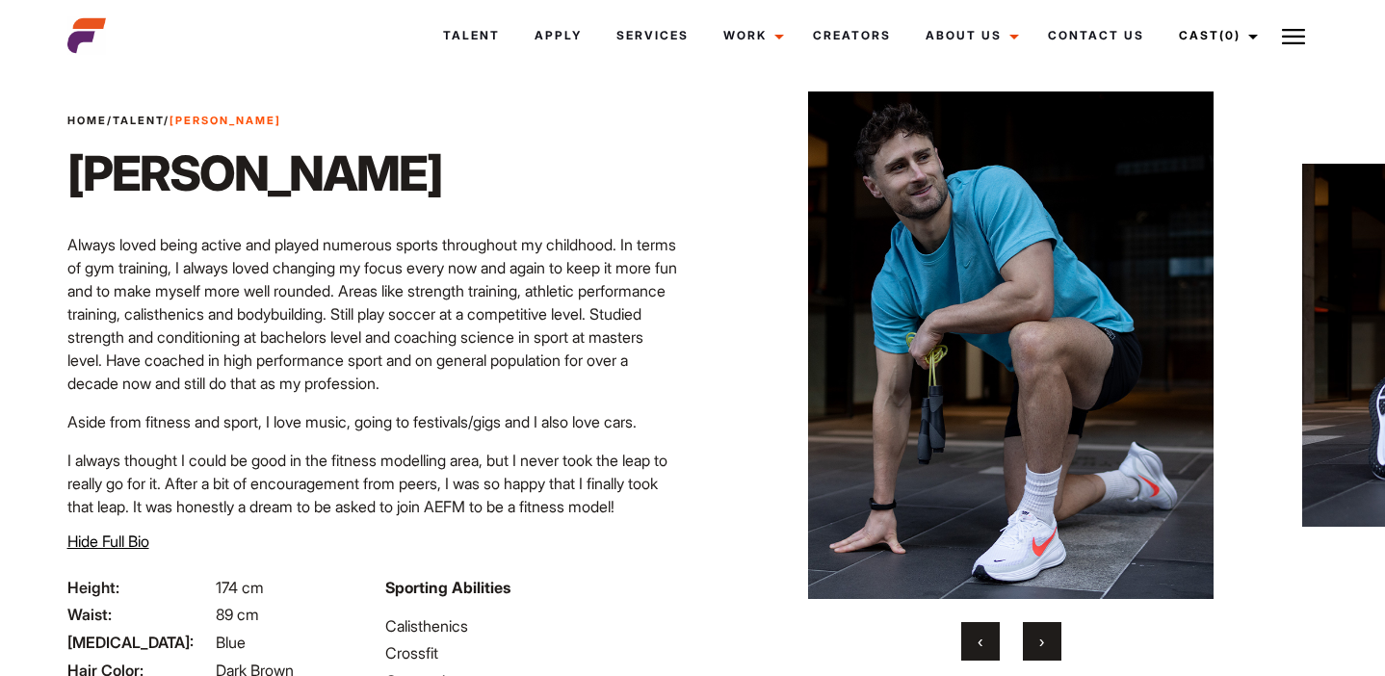
scroll to position [35, 0]
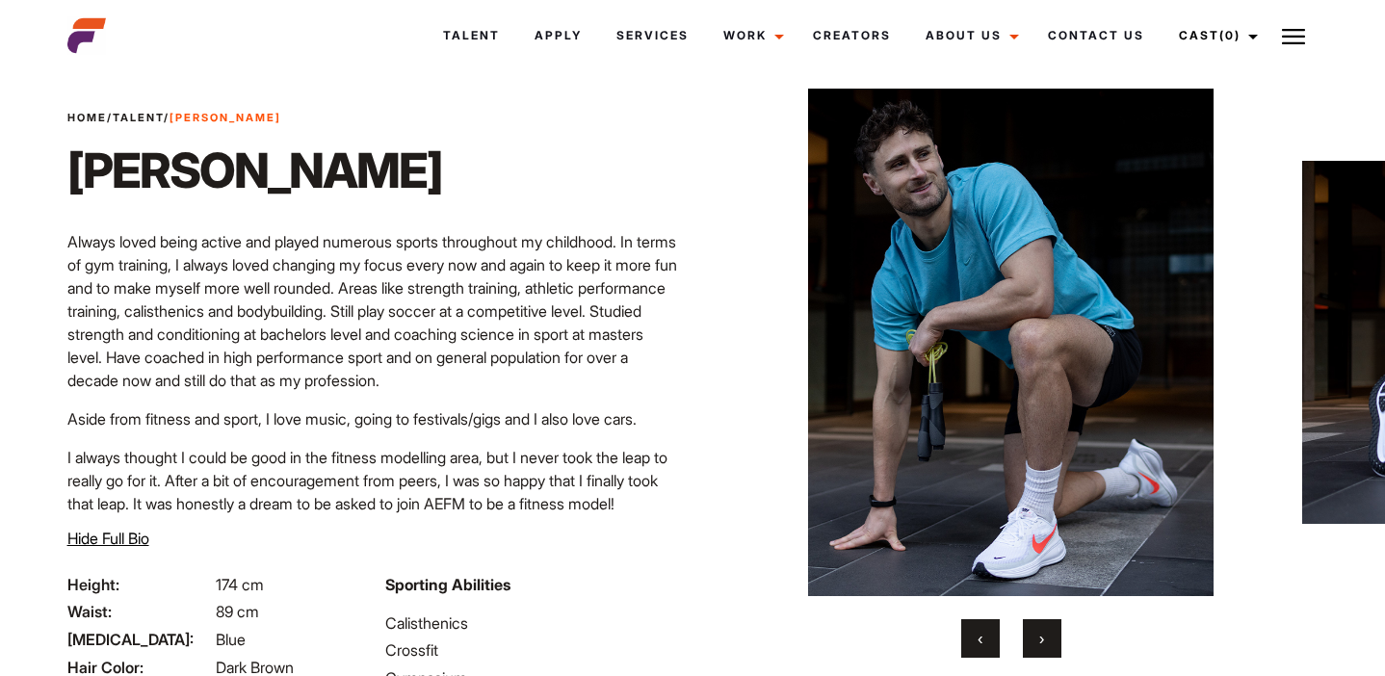
click at [1040, 642] on span "›" at bounding box center [1041, 638] width 5 height 19
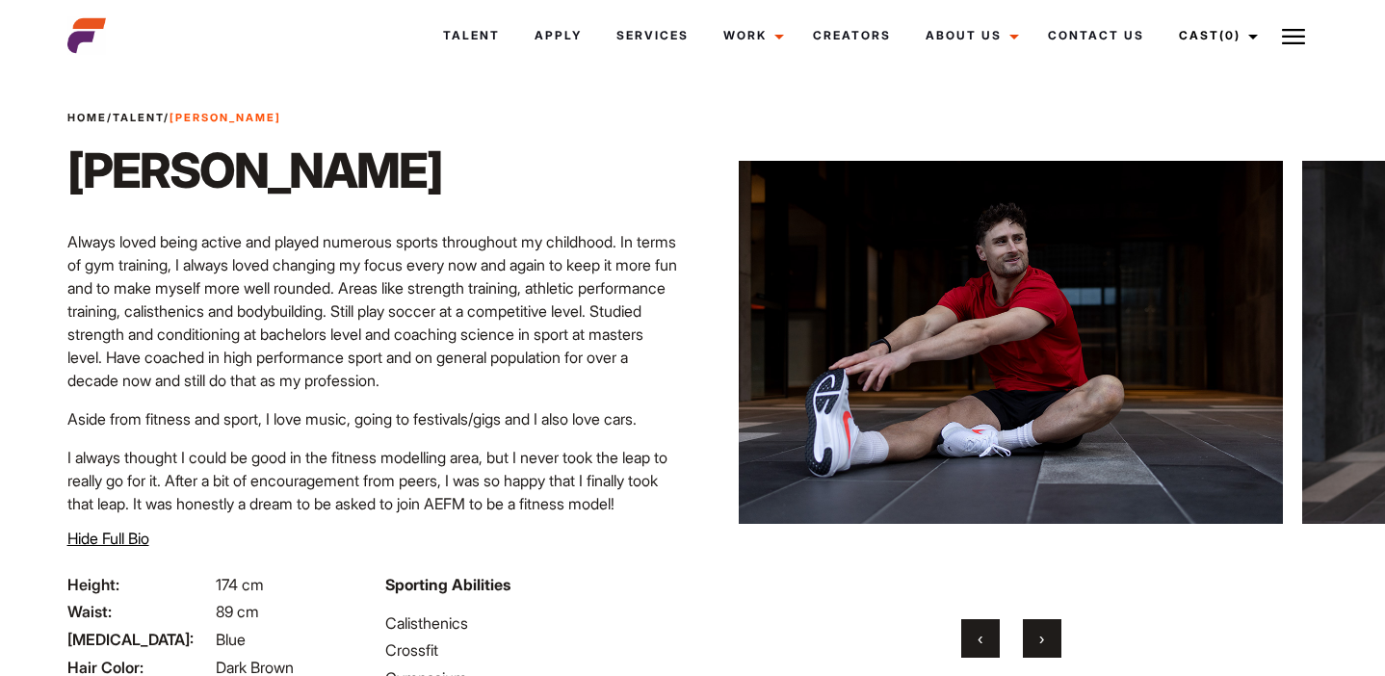
click at [1040, 642] on span "›" at bounding box center [1041, 638] width 5 height 19
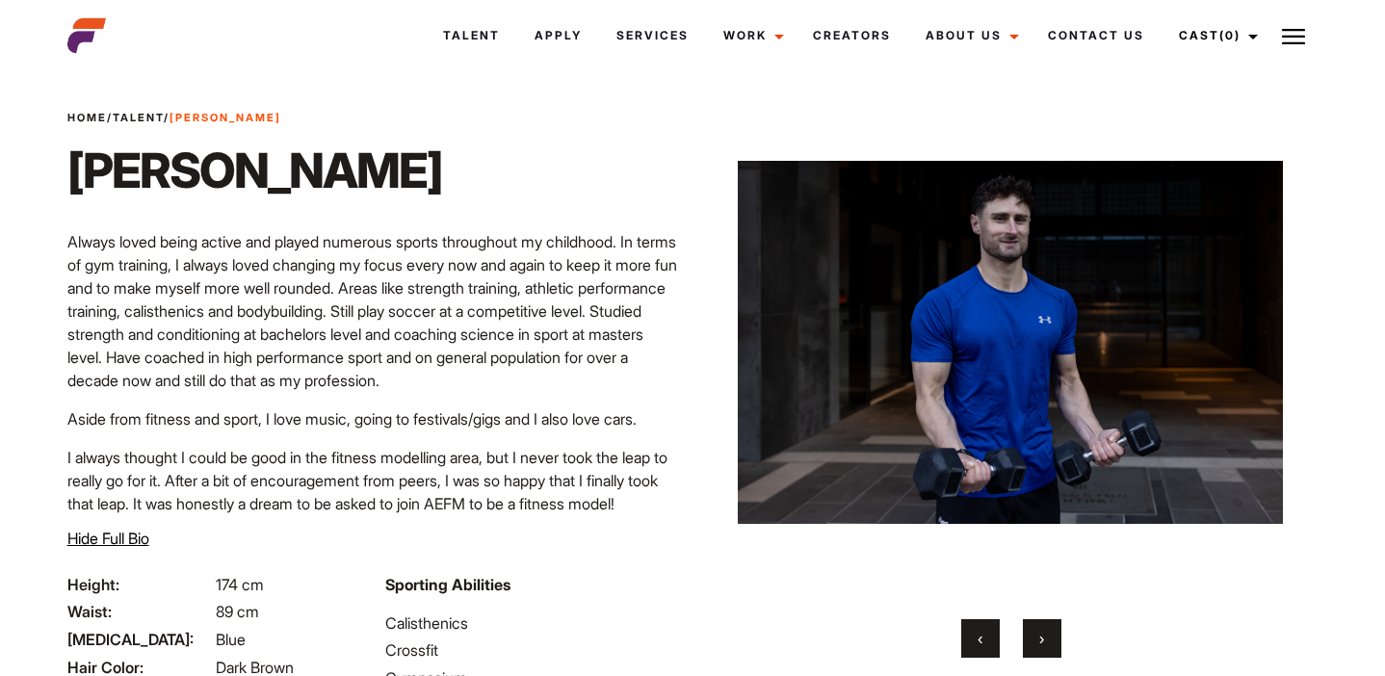
click at [1040, 642] on span "›" at bounding box center [1041, 638] width 5 height 19
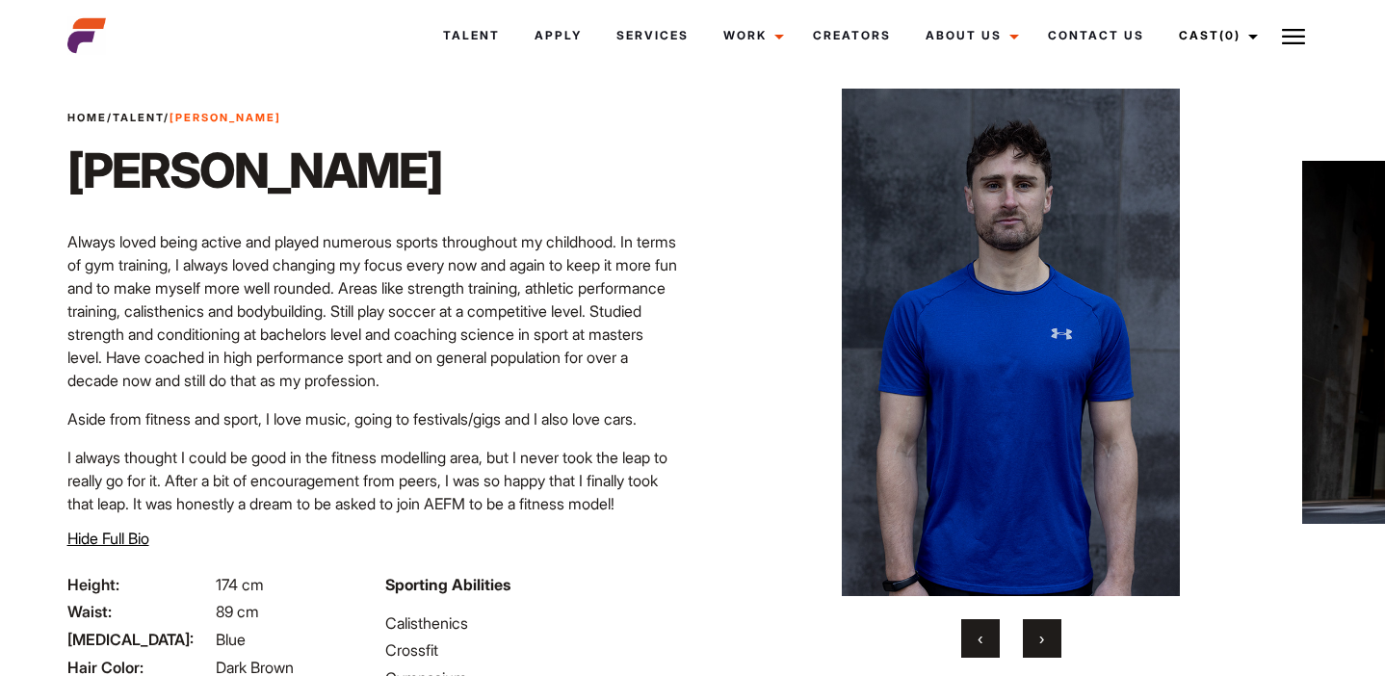
click at [1040, 642] on span "›" at bounding box center [1041, 638] width 5 height 19
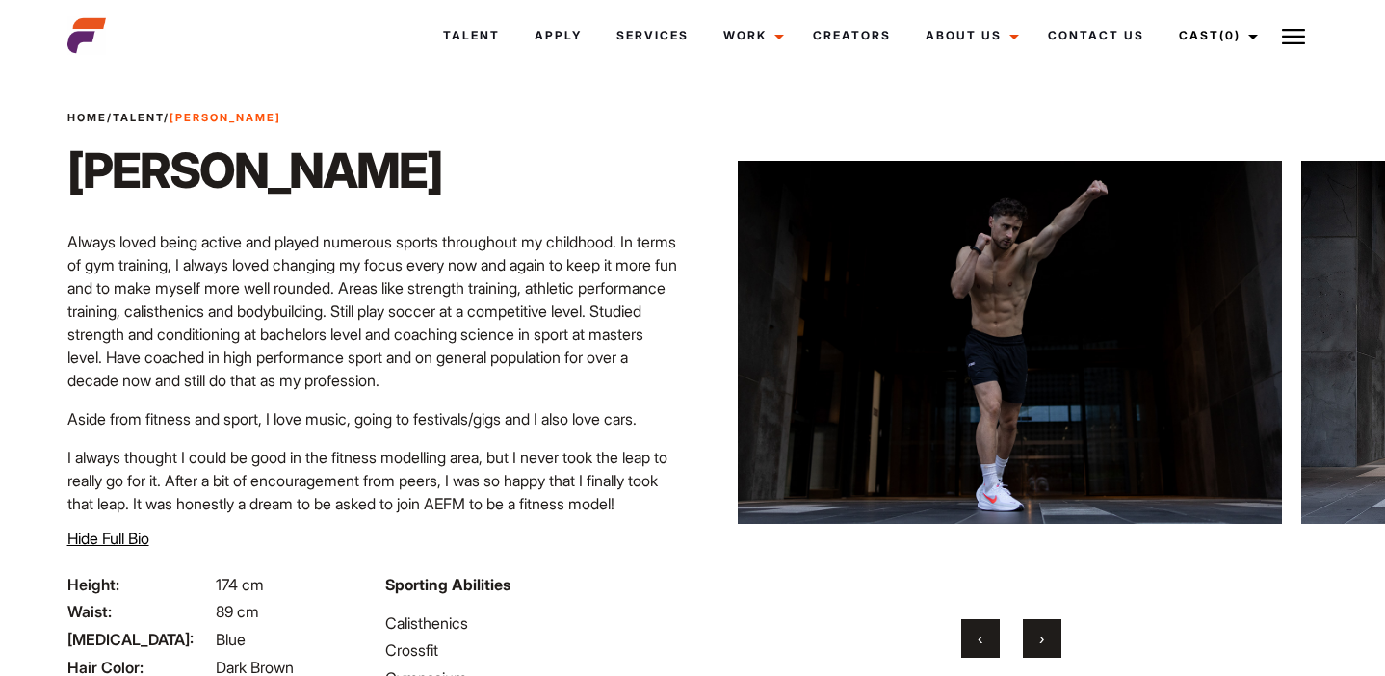
click at [1040, 642] on span "›" at bounding box center [1041, 638] width 5 height 19
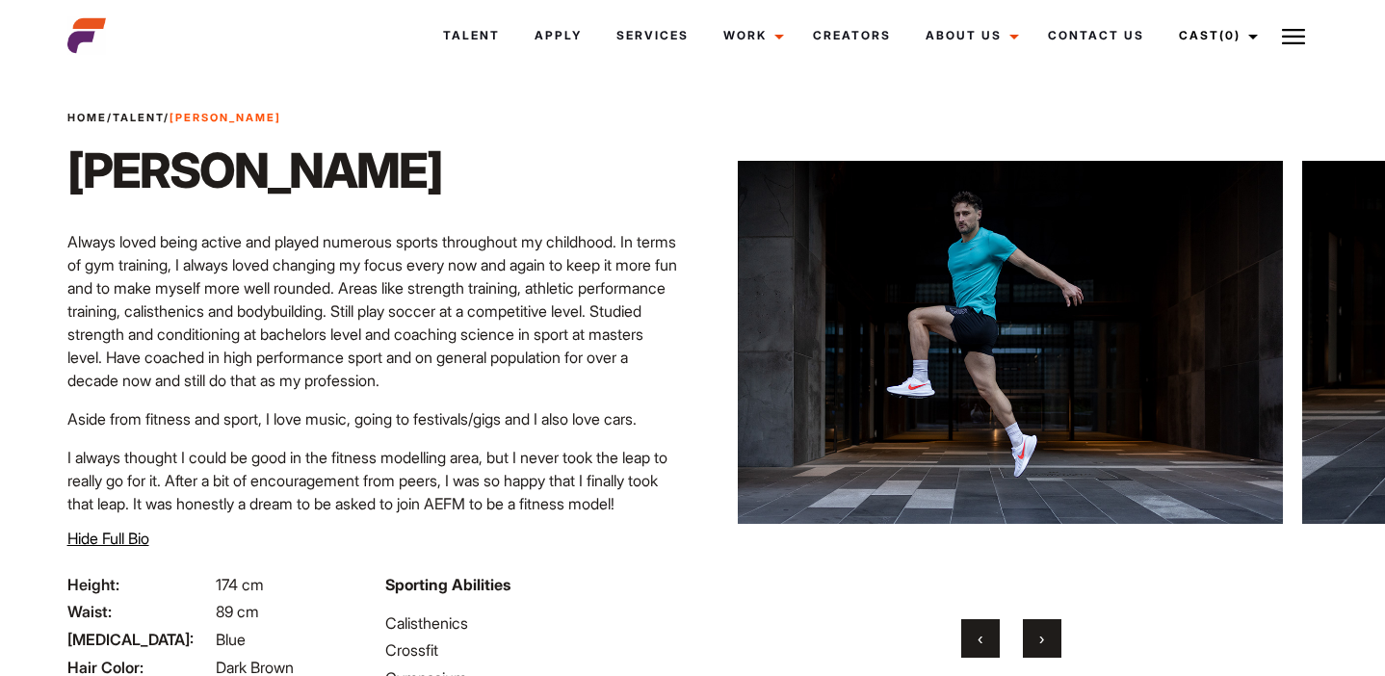
click at [1040, 642] on span "›" at bounding box center [1041, 638] width 5 height 19
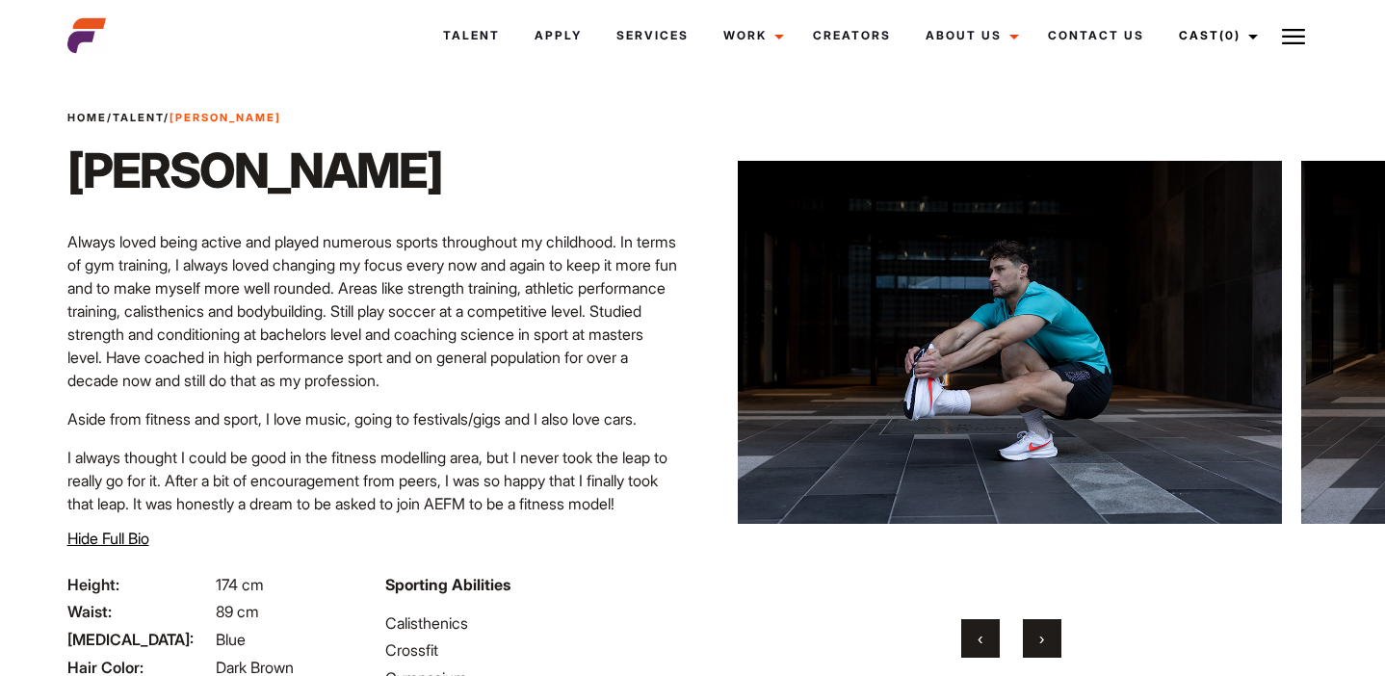
click at [1039, 642] on span "›" at bounding box center [1041, 638] width 5 height 19
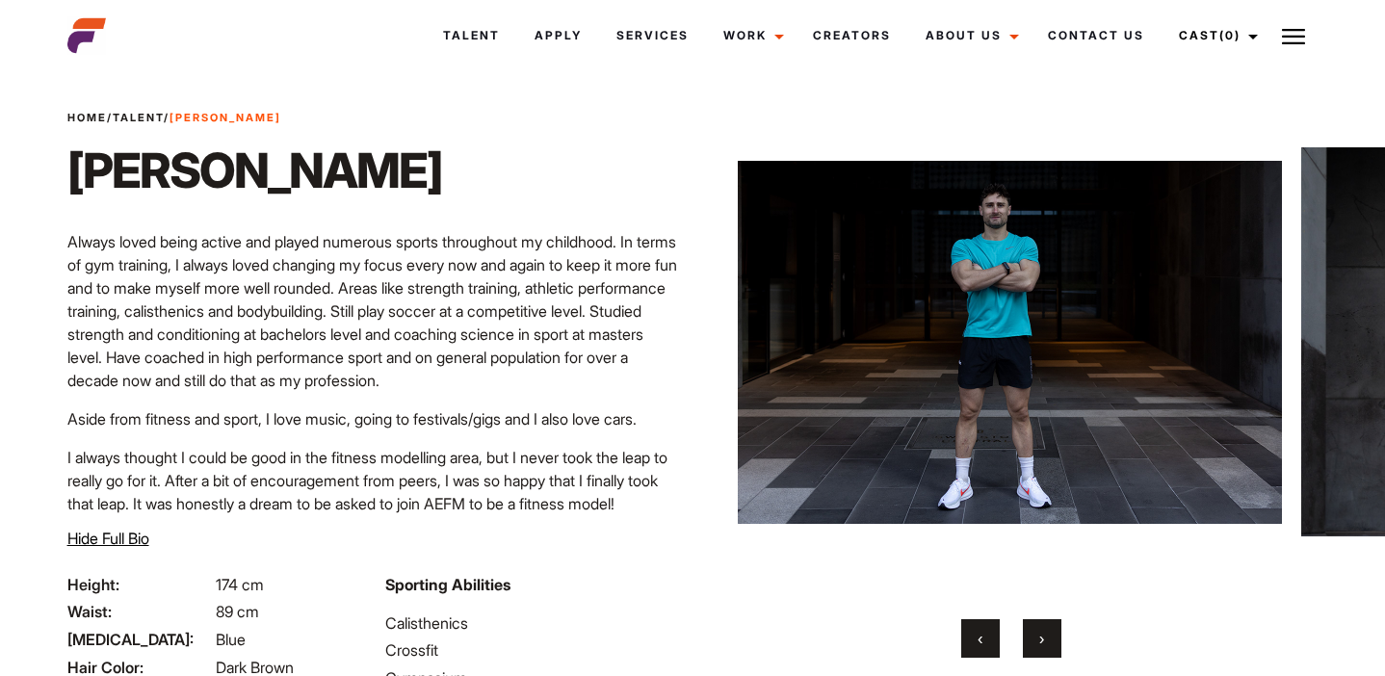
click at [1039, 642] on span "›" at bounding box center [1041, 638] width 5 height 19
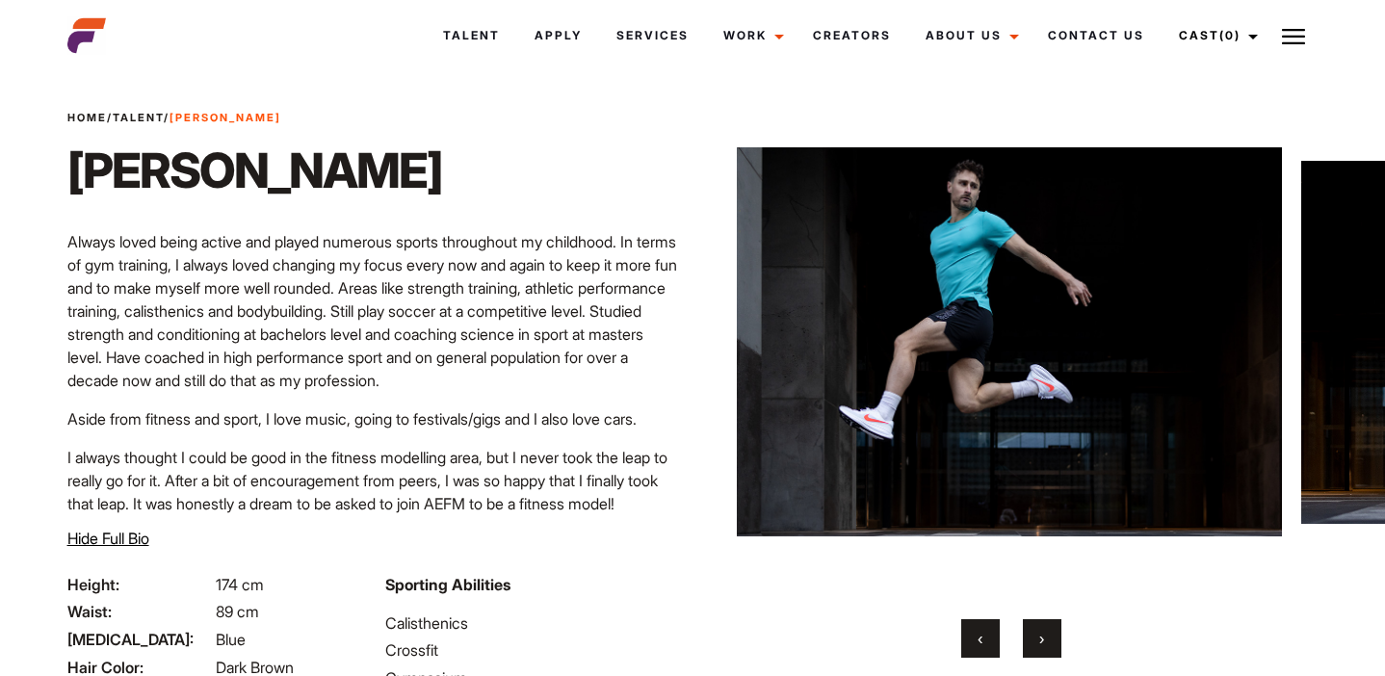
click at [1039, 642] on span "›" at bounding box center [1041, 638] width 5 height 19
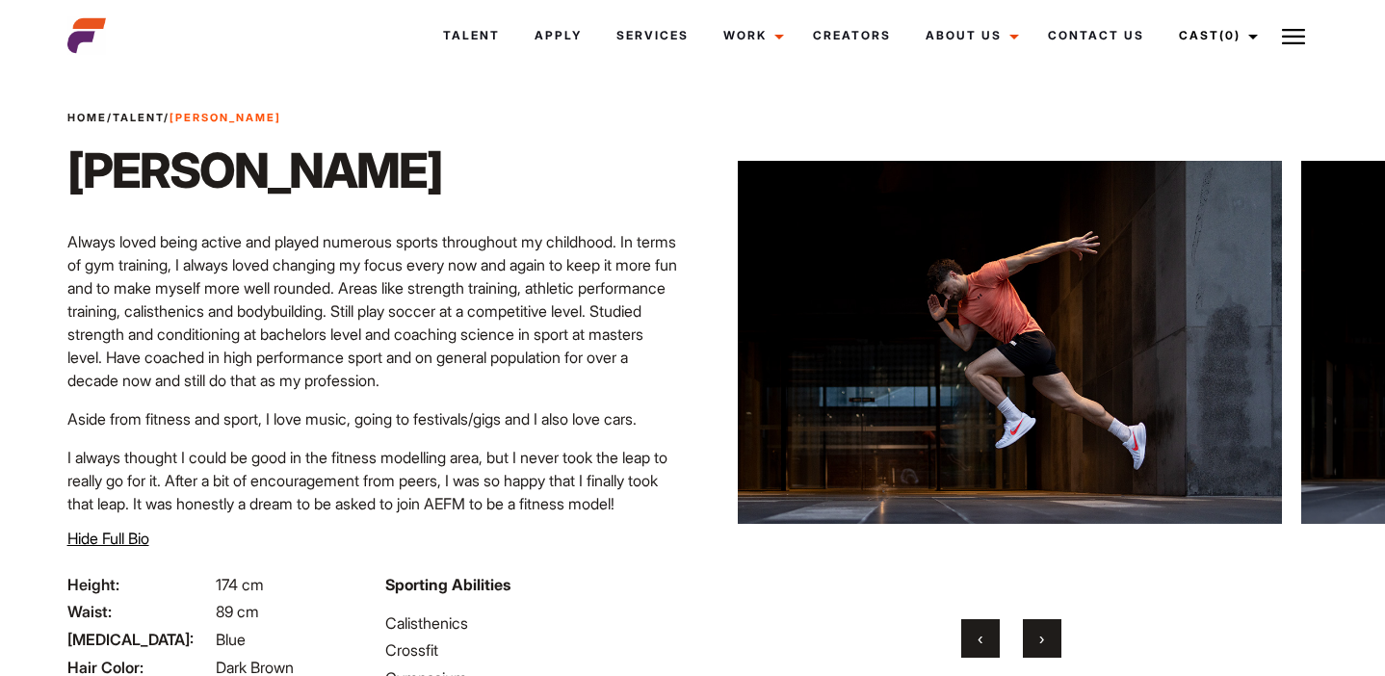
click at [1039, 642] on span "›" at bounding box center [1041, 638] width 5 height 19
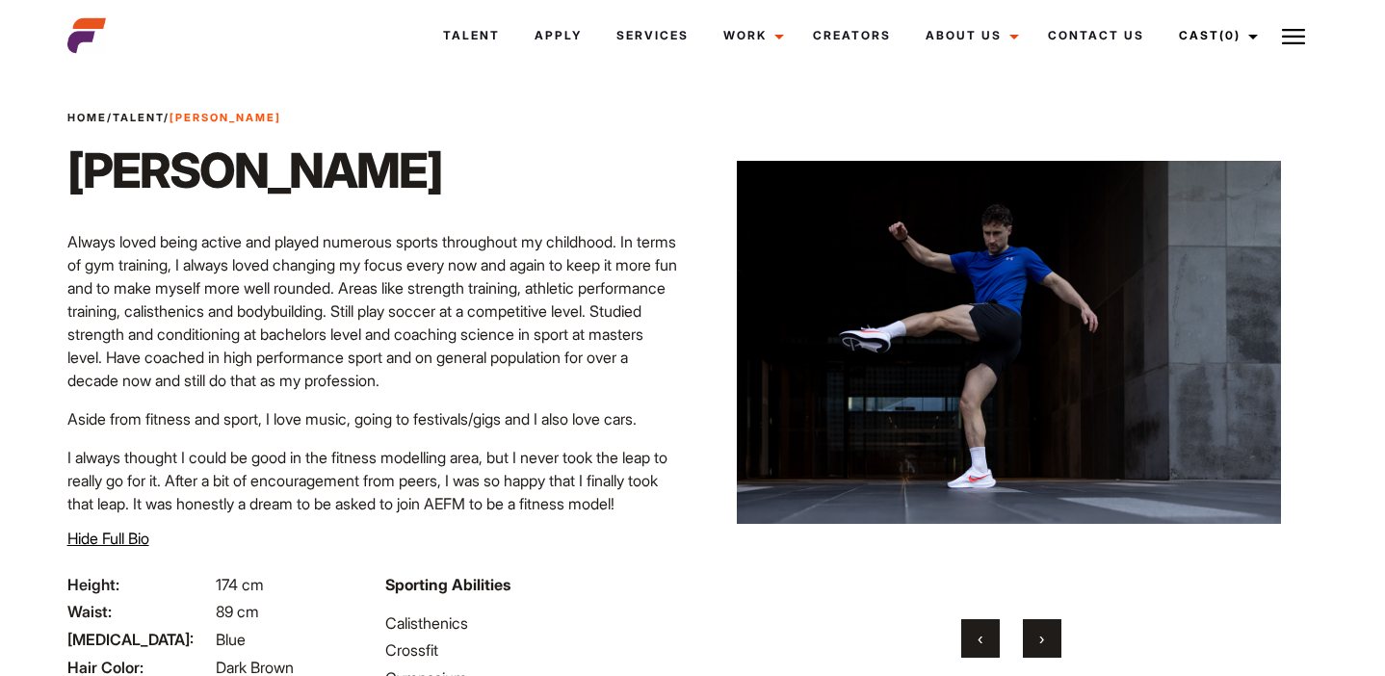
click at [1039, 642] on span "›" at bounding box center [1041, 638] width 5 height 19
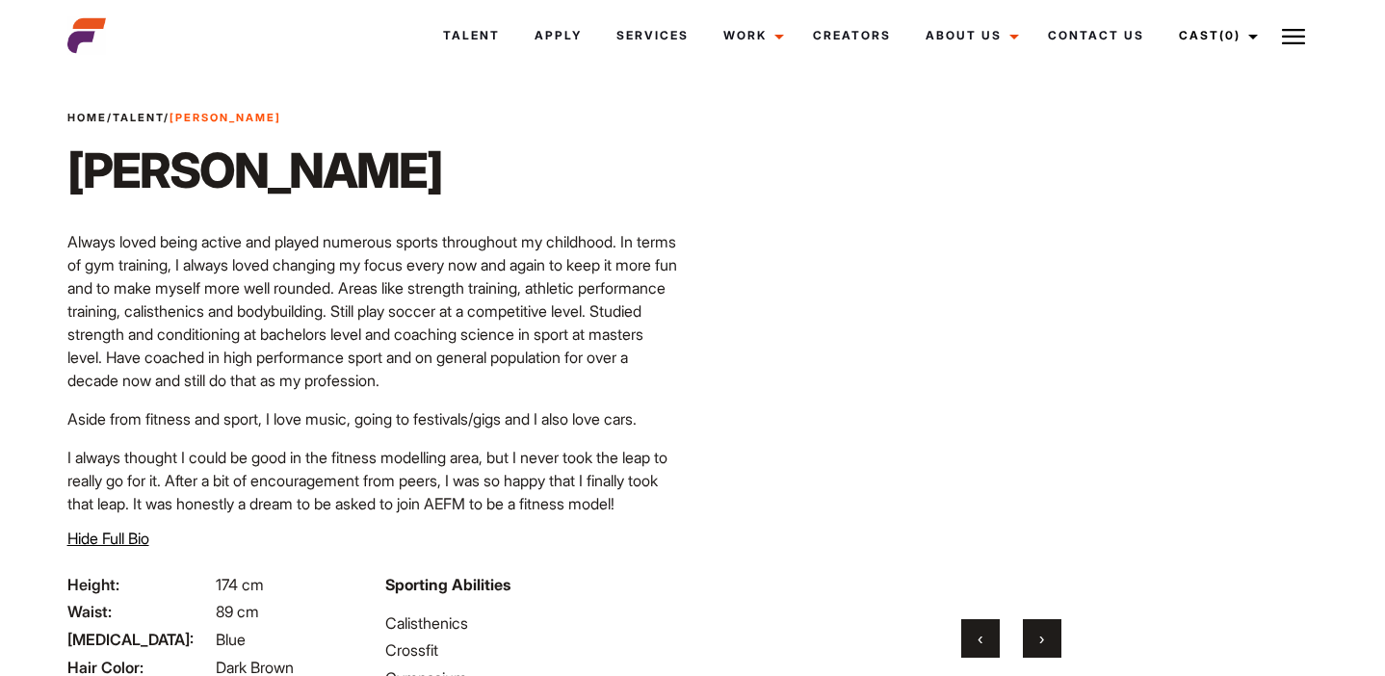
click at [1039, 642] on span "›" at bounding box center [1041, 638] width 5 height 19
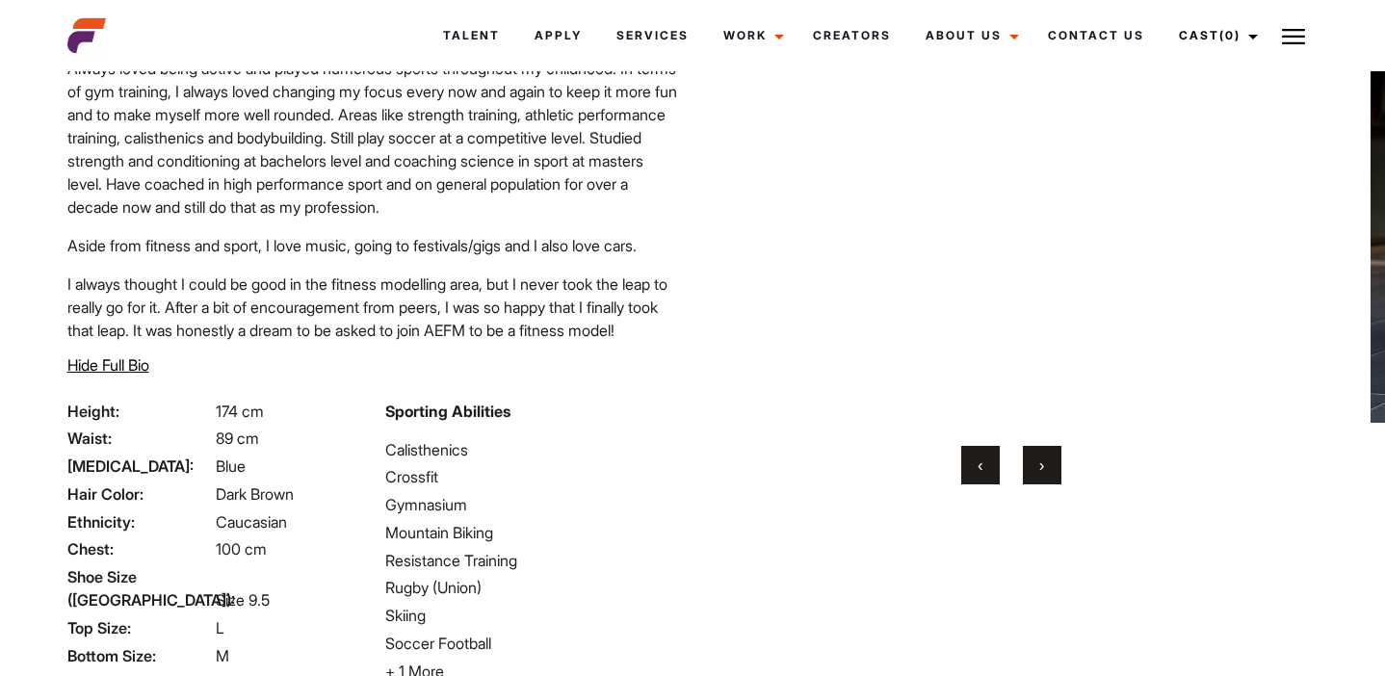
scroll to position [0, 0]
